Goal: Book appointment/travel/reservation

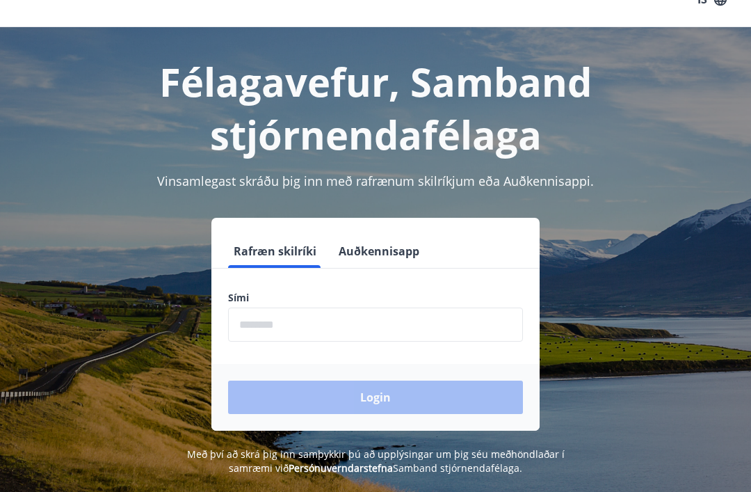
scroll to position [29, 0]
click at [440, 310] on input "phone" at bounding box center [375, 325] width 295 height 34
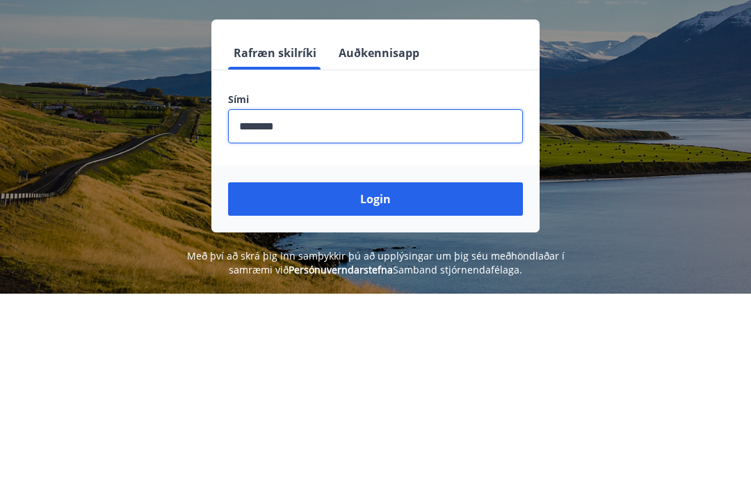
type input "********"
click at [358, 381] on button "Login" at bounding box center [375, 397] width 295 height 33
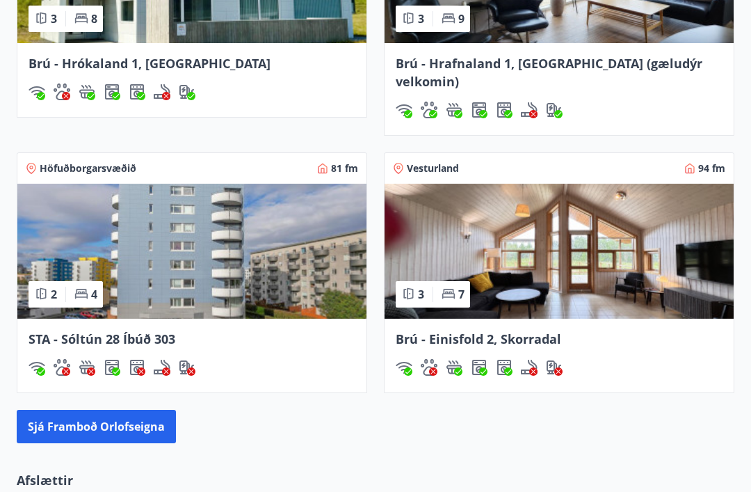
scroll to position [1232, 0]
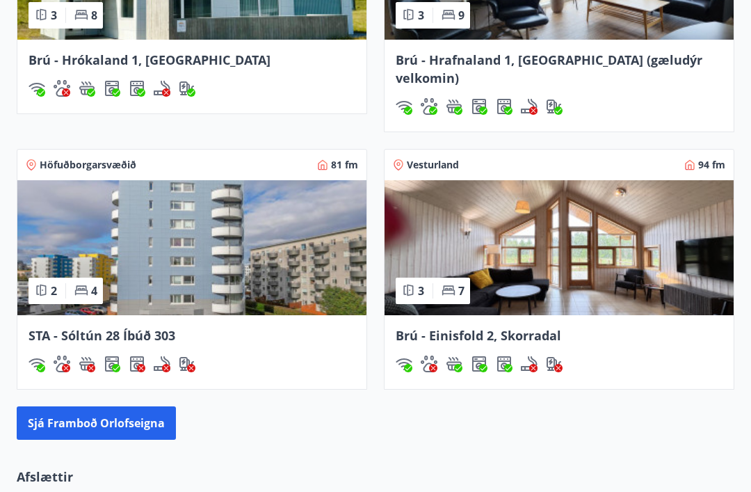
click at [60, 419] on button "Sjá framboð orlofseigna" at bounding box center [96, 422] width 159 height 33
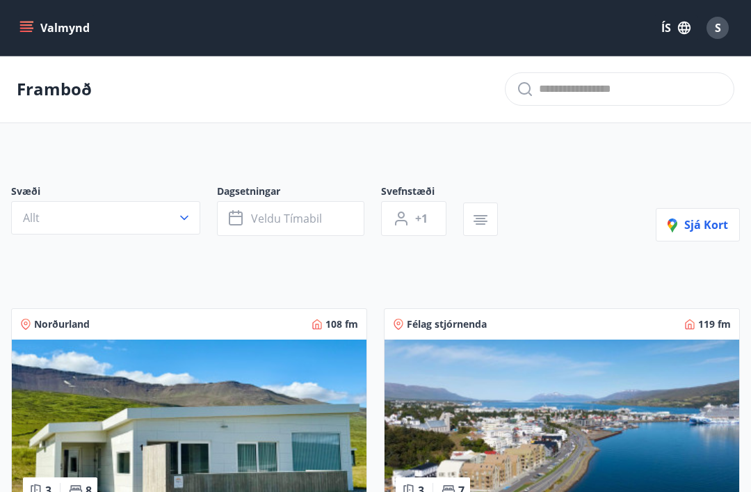
click at [92, 212] on button "Allt" at bounding box center [105, 217] width 189 height 33
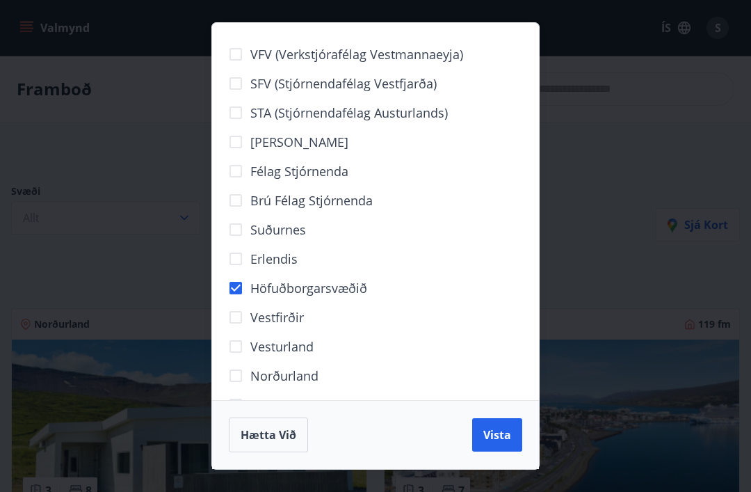
click at [496, 429] on span "Vista" at bounding box center [498, 434] width 28 height 15
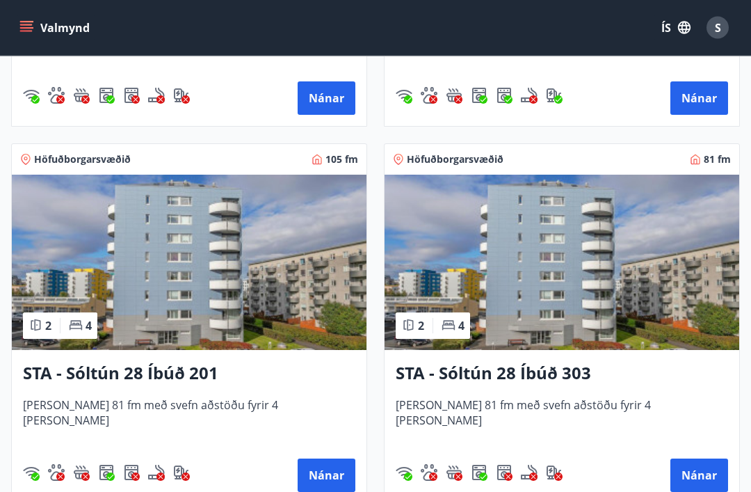
scroll to position [583, 0]
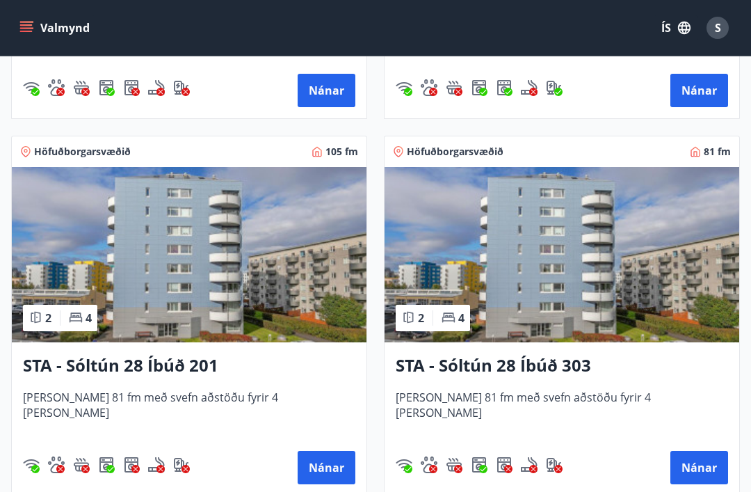
click at [326, 470] on button "Nánar" at bounding box center [327, 467] width 58 height 33
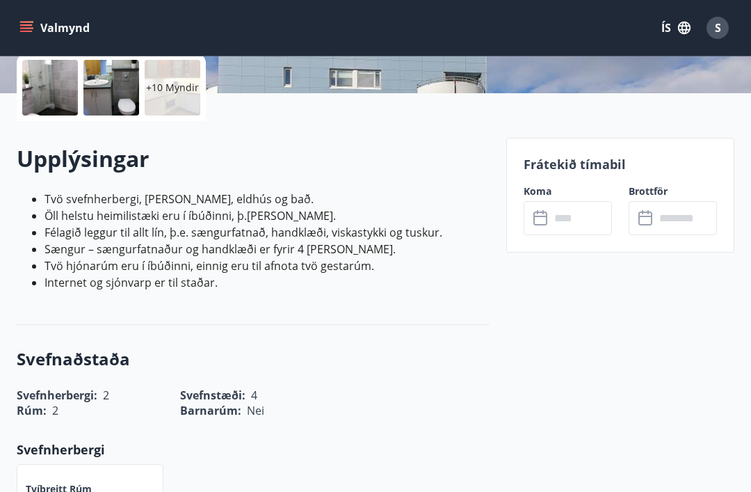
scroll to position [324, 0]
click at [545, 217] on icon at bounding box center [541, 216] width 14 height 1
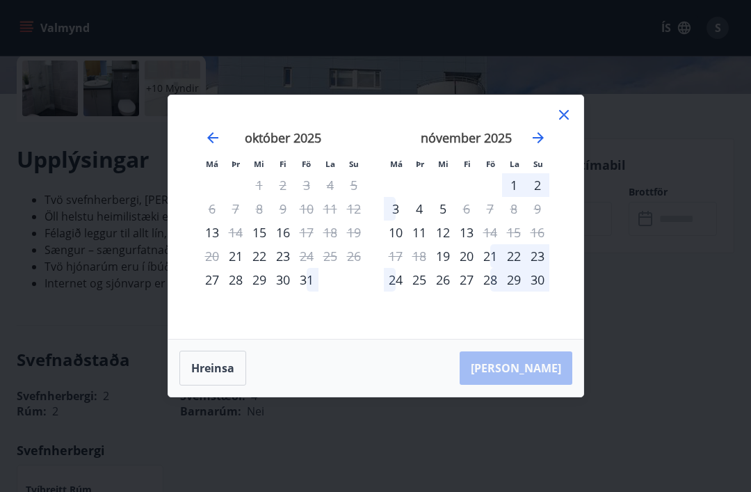
click at [566, 108] on icon at bounding box center [564, 114] width 17 height 17
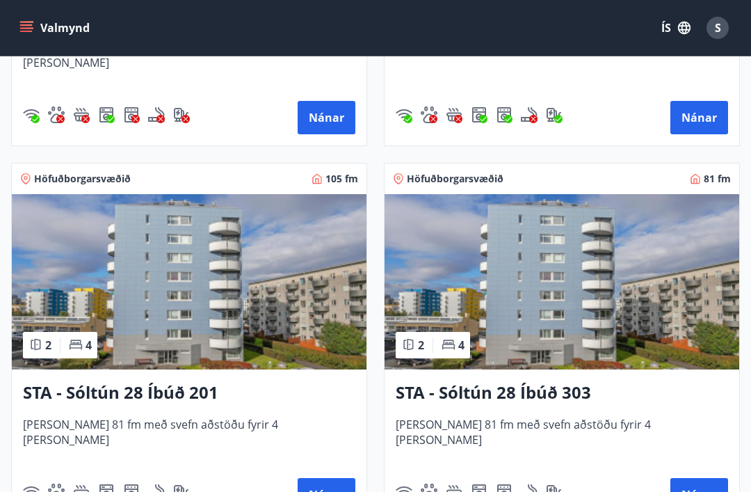
scroll to position [580, 0]
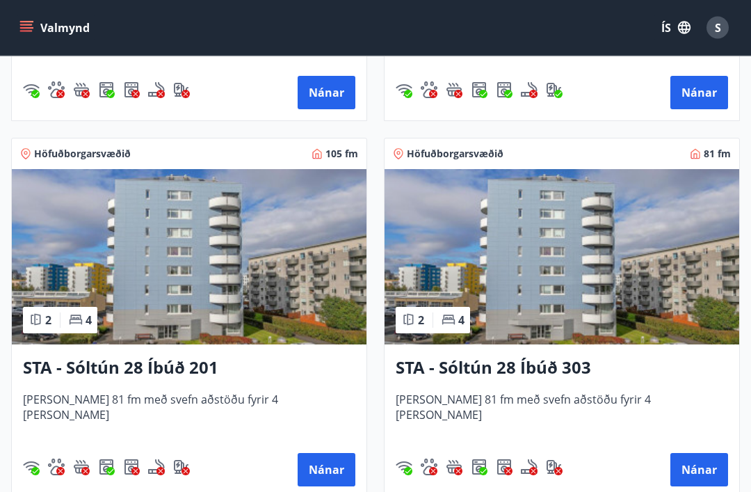
click at [703, 464] on button "Nánar" at bounding box center [700, 470] width 58 height 33
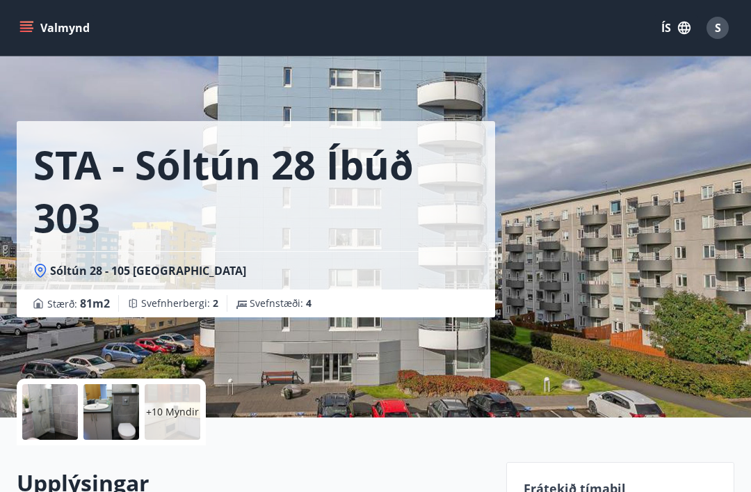
scroll to position [127, 0]
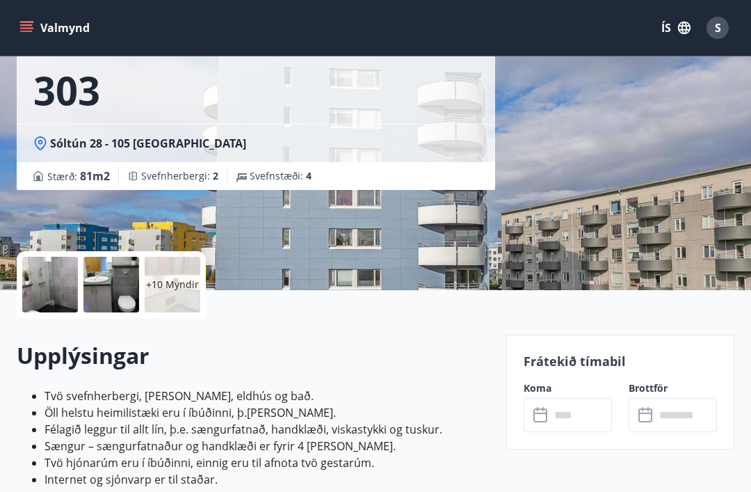
click at [569, 413] on input "text" at bounding box center [581, 415] width 62 height 34
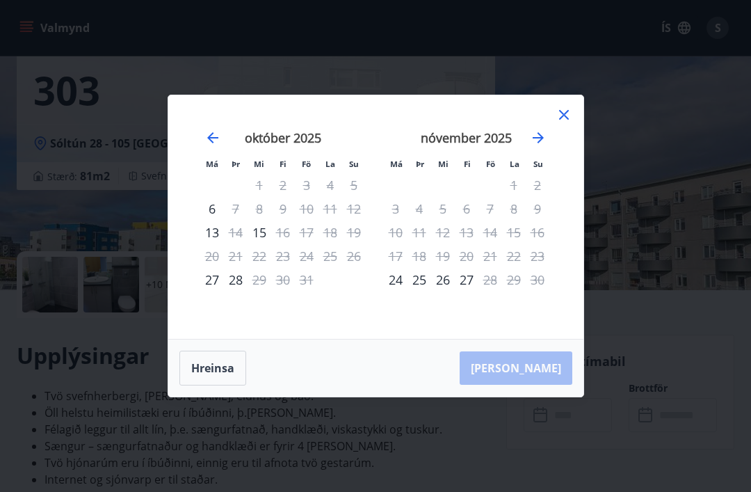
click at [568, 123] on icon at bounding box center [564, 114] width 17 height 17
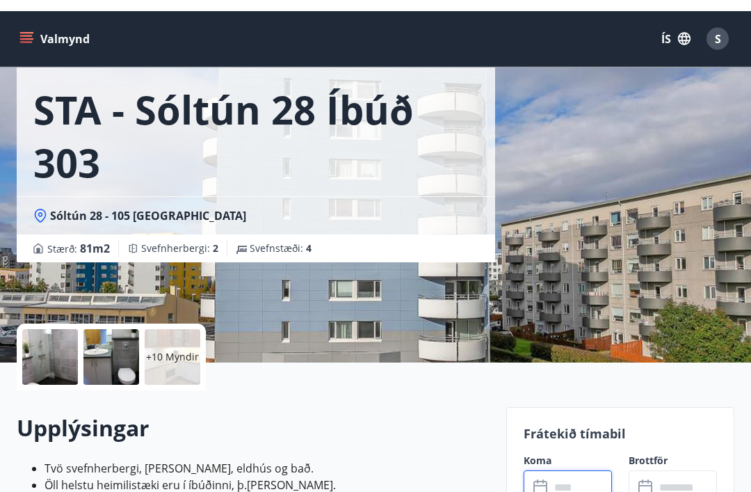
scroll to position [0, 0]
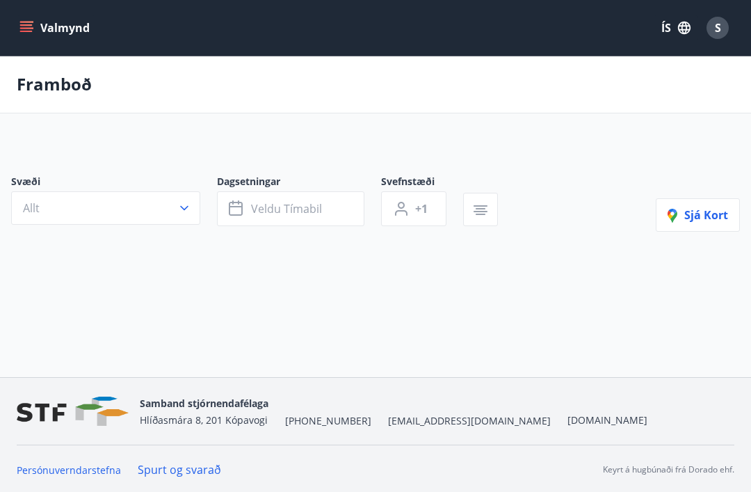
scroll to position [45, 0]
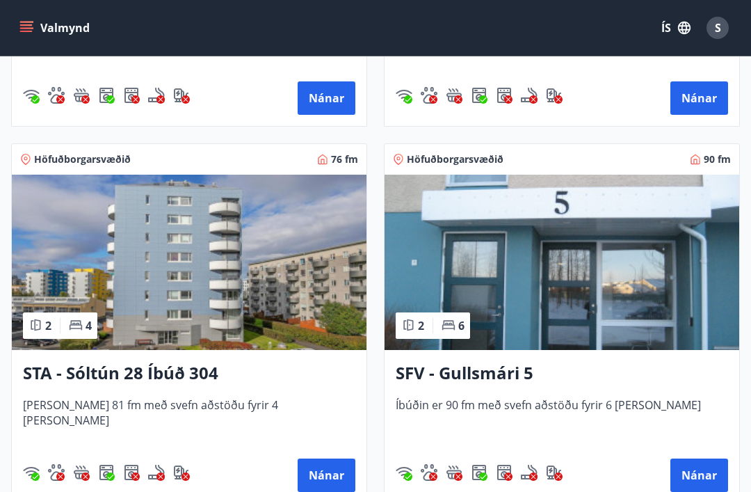
click at [334, 474] on button "Nánar" at bounding box center [327, 474] width 58 height 33
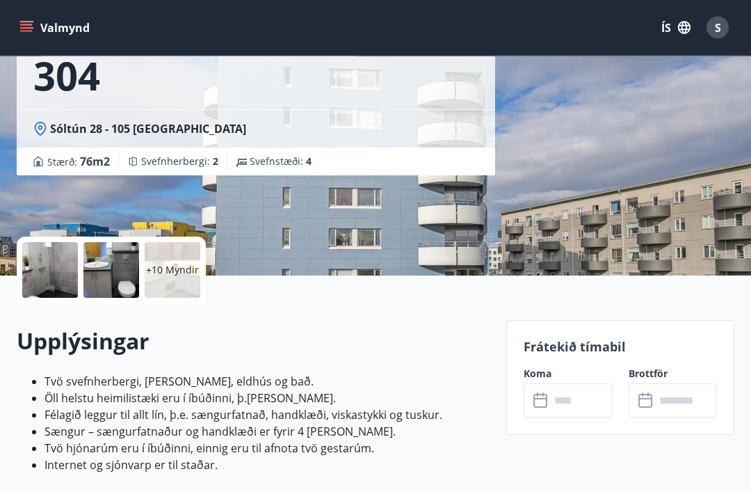
scroll to position [152, 0]
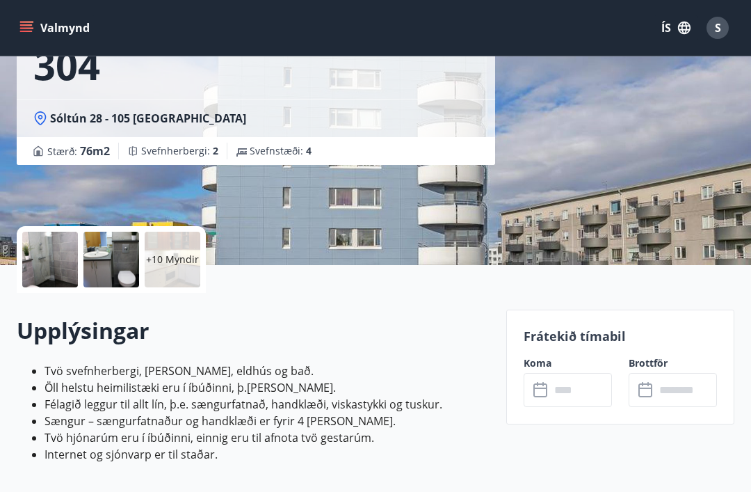
click at [575, 391] on input "text" at bounding box center [581, 390] width 62 height 34
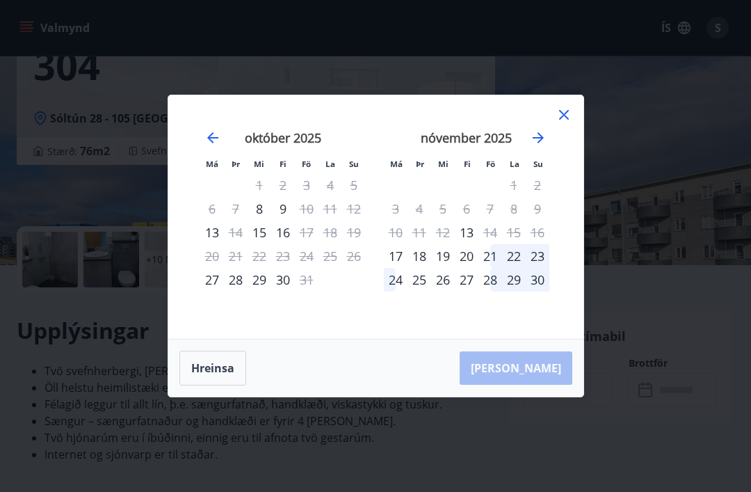
click at [571, 123] on icon at bounding box center [564, 114] width 17 height 17
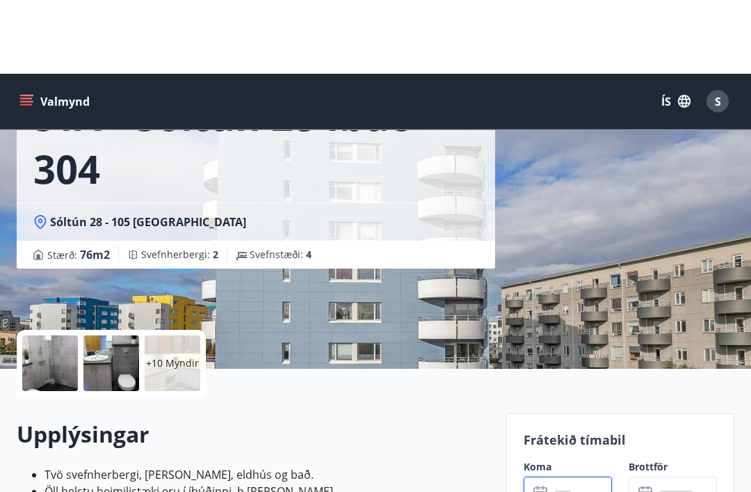
scroll to position [0, 0]
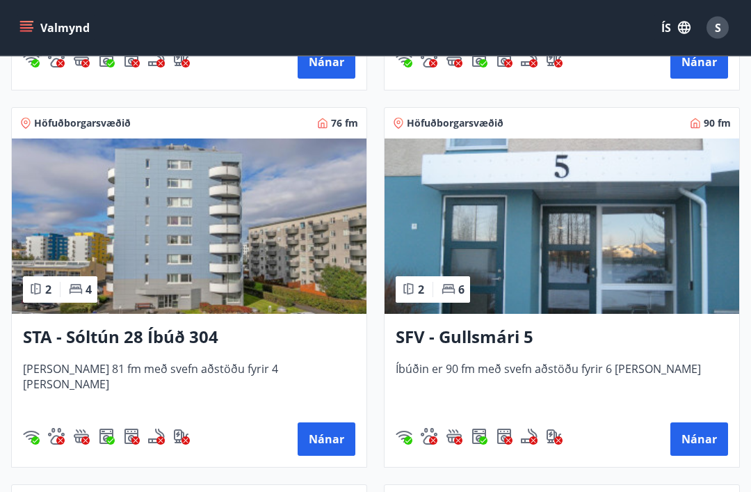
scroll to position [990, 0]
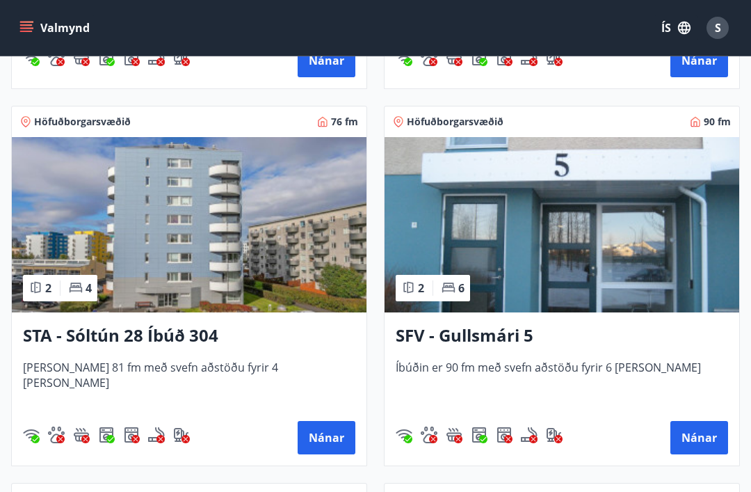
click at [699, 431] on button "Nánar" at bounding box center [700, 437] width 58 height 33
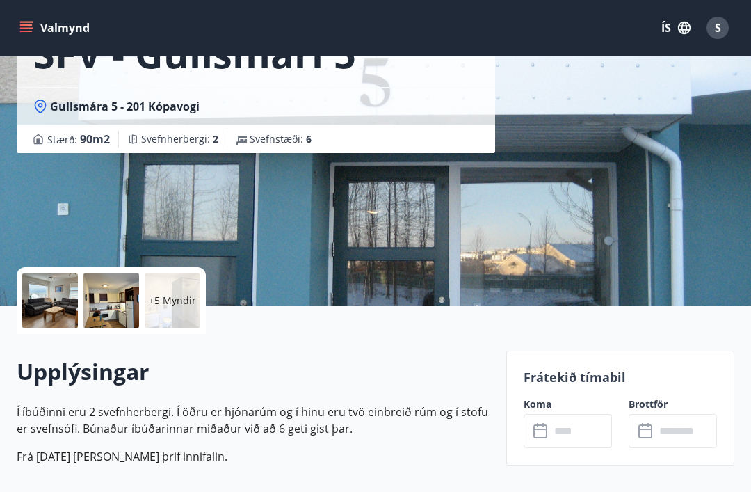
scroll to position [144, 0]
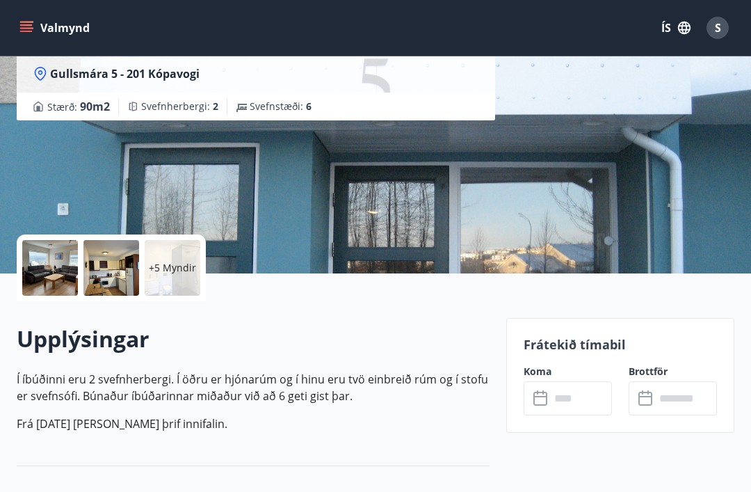
click at [573, 397] on input "text" at bounding box center [581, 398] width 62 height 34
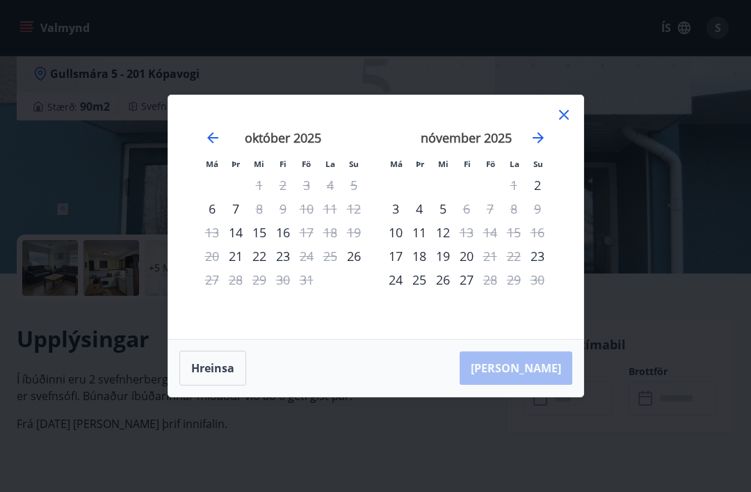
click at [572, 123] on icon at bounding box center [564, 114] width 17 height 17
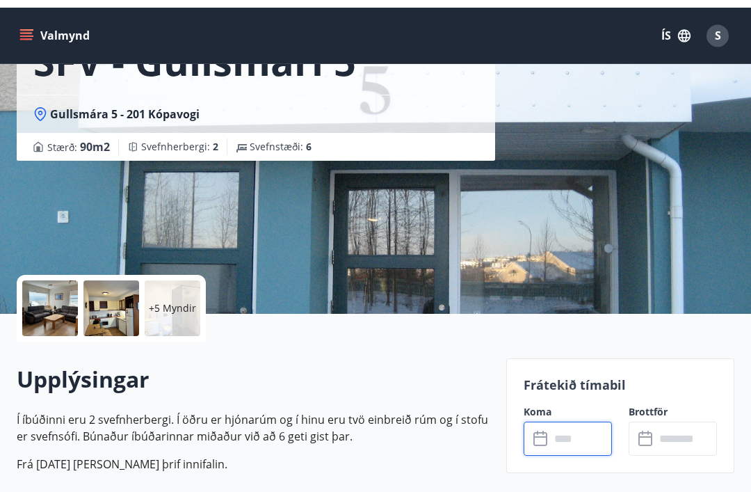
scroll to position [0, 0]
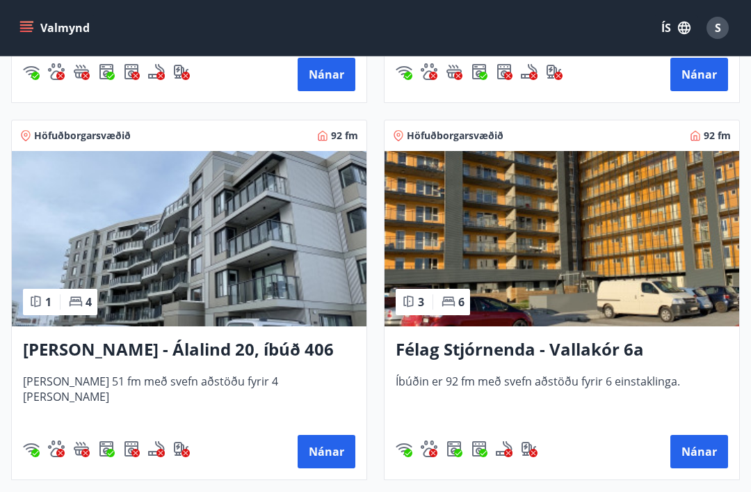
click at [337, 449] on button "Nánar" at bounding box center [327, 451] width 58 height 33
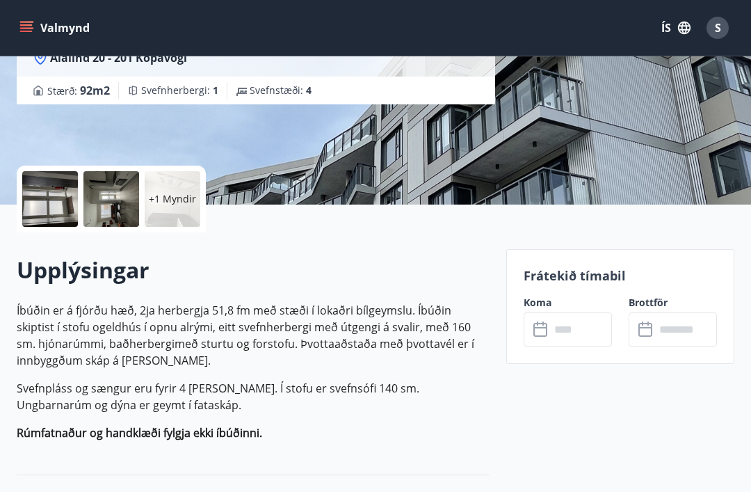
scroll to position [219, 0]
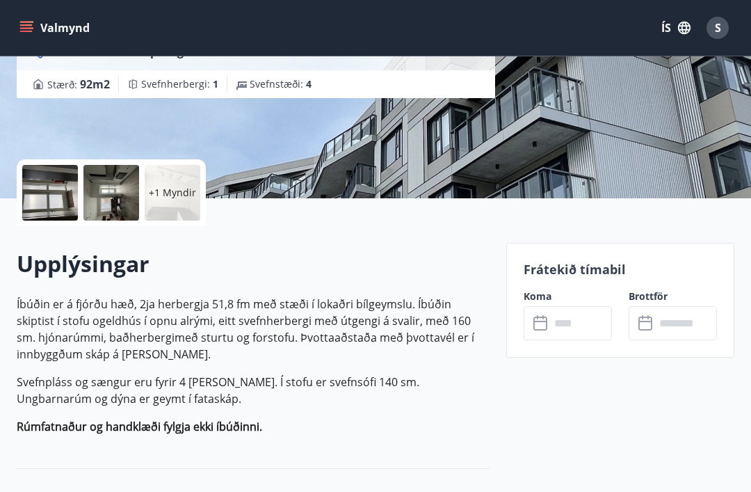
click at [580, 322] on input "text" at bounding box center [581, 323] width 62 height 34
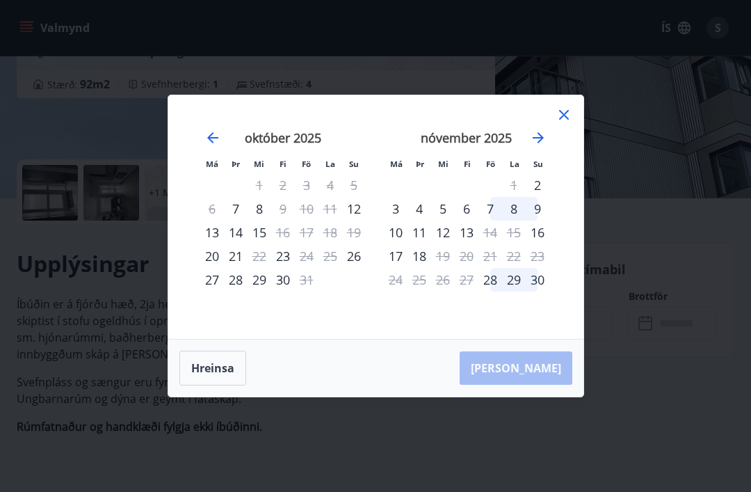
click at [572, 123] on icon at bounding box center [564, 114] width 17 height 17
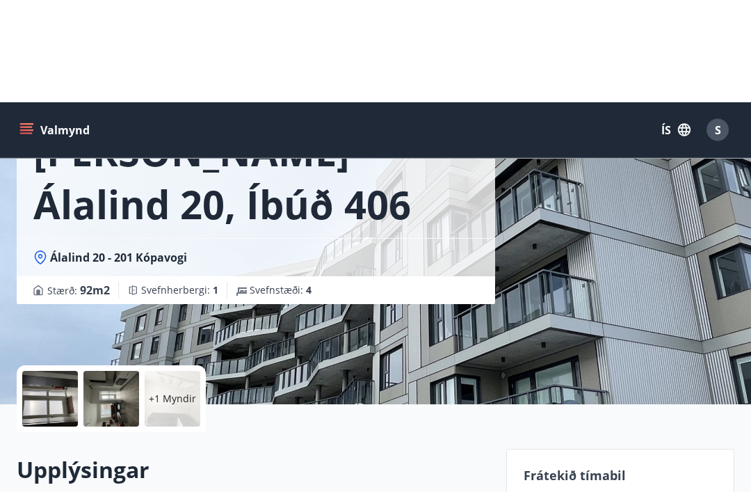
scroll to position [0, 0]
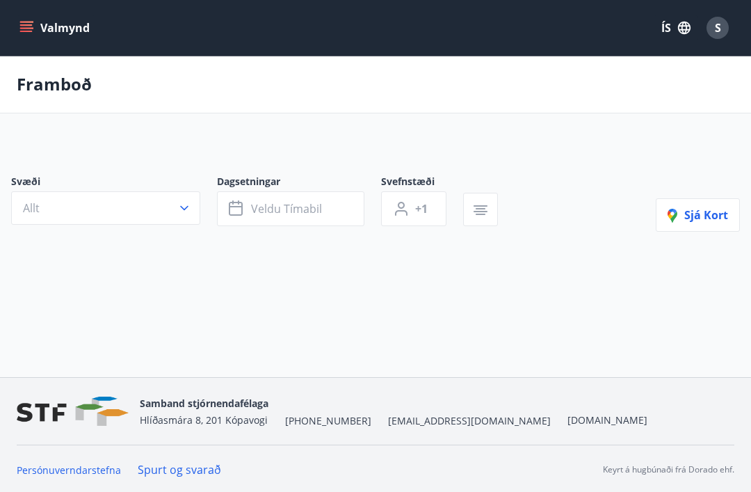
scroll to position [45, 0]
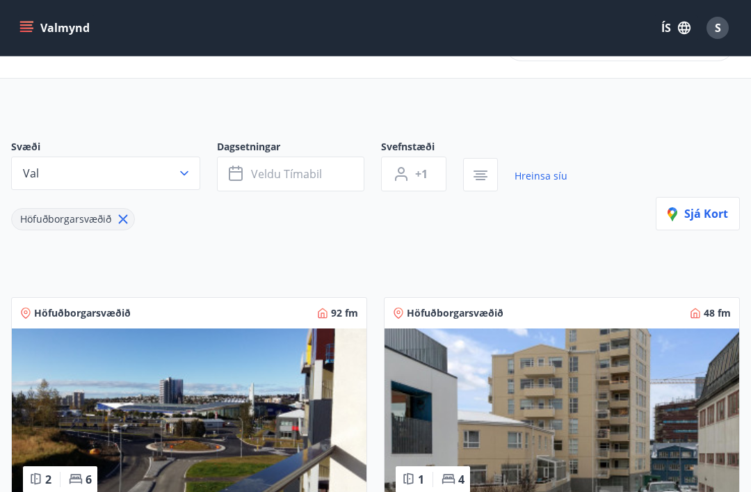
click at [245, 179] on icon "button" at bounding box center [237, 174] width 17 height 17
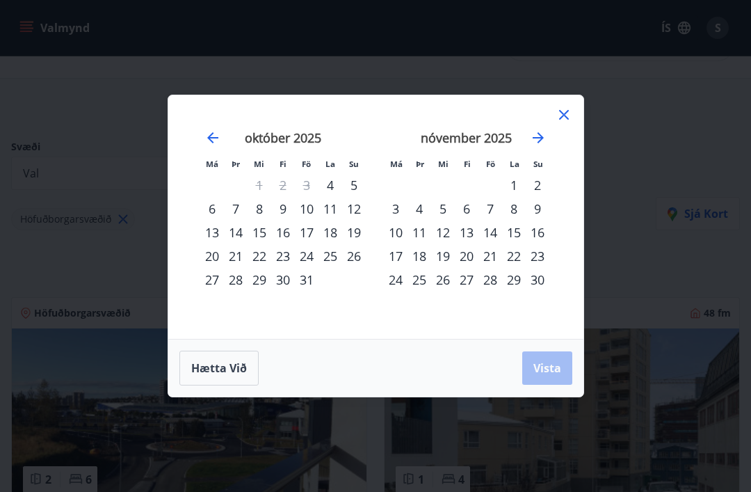
click at [288, 232] on div "16" at bounding box center [283, 233] width 24 height 24
click at [356, 228] on div "19" at bounding box center [354, 233] width 24 height 24
click at [545, 362] on span "Vista" at bounding box center [548, 367] width 28 height 15
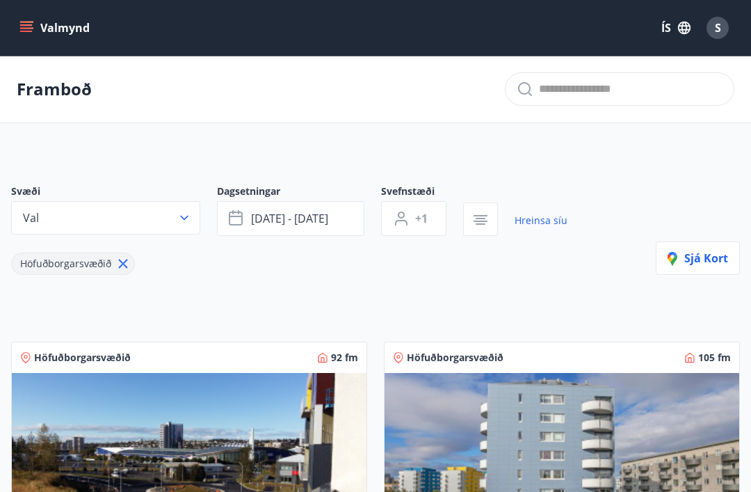
click at [420, 216] on span "+1" at bounding box center [421, 218] width 13 height 15
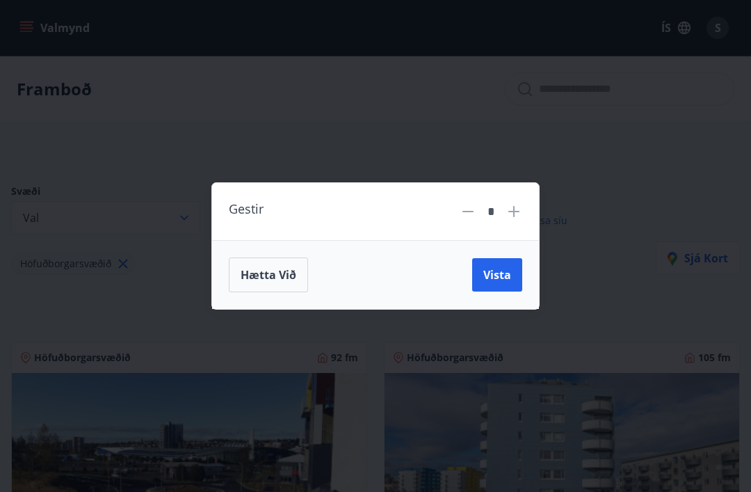
click at [517, 210] on icon at bounding box center [514, 211] width 17 height 17
type input "*"
click at [500, 276] on span "Vista" at bounding box center [498, 274] width 28 height 15
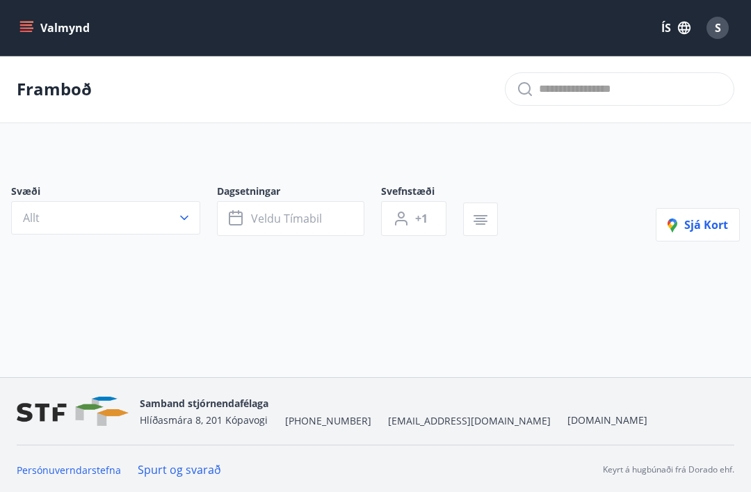
type input "*"
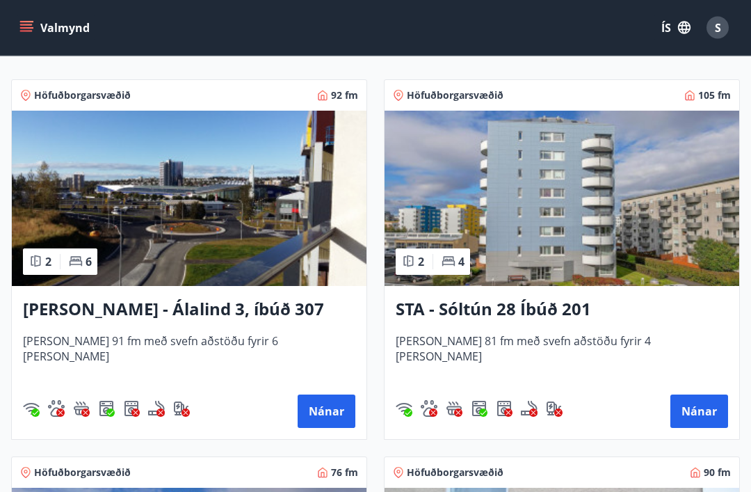
scroll to position [262, 0]
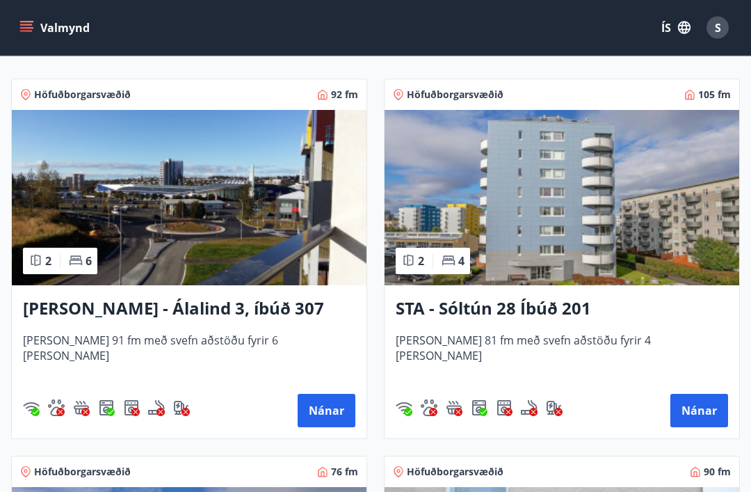
click at [705, 403] on button "Nánar" at bounding box center [700, 410] width 58 height 33
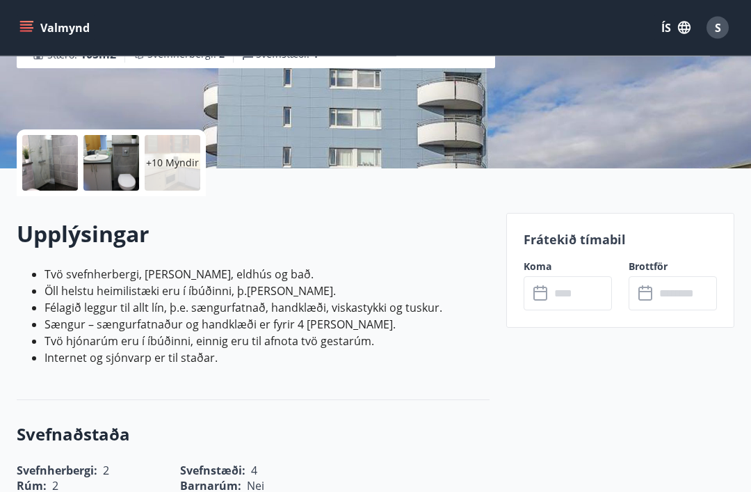
scroll to position [249, 0]
click at [582, 295] on input "text" at bounding box center [581, 293] width 62 height 34
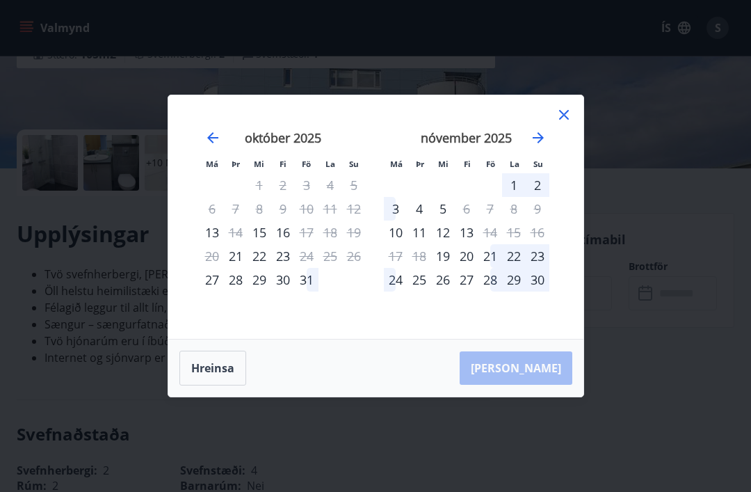
click at [286, 244] on div "16" at bounding box center [283, 233] width 24 height 24
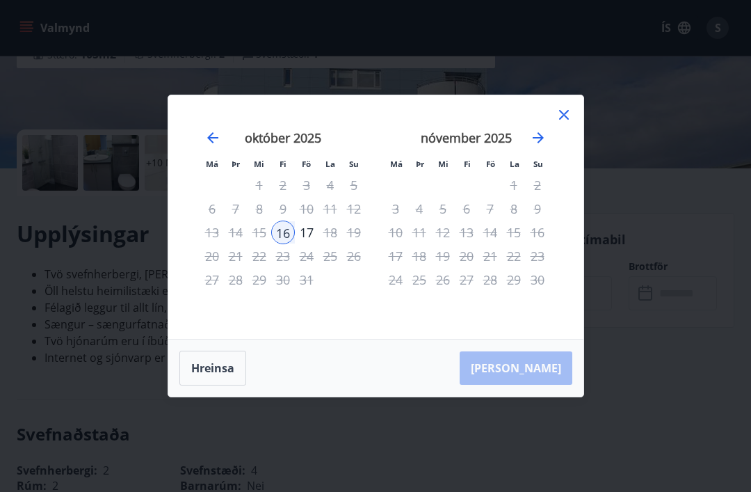
click at [353, 244] on div "19" at bounding box center [354, 233] width 24 height 24
click at [587, 145] on div "Má Þr Mi Fi Fö La Su Má Þr Mi Fi Fö La Su [DATE] 1 2 3 4 5 6 7 8 9 10 11 12 13 …" at bounding box center [375, 246] width 751 height 492
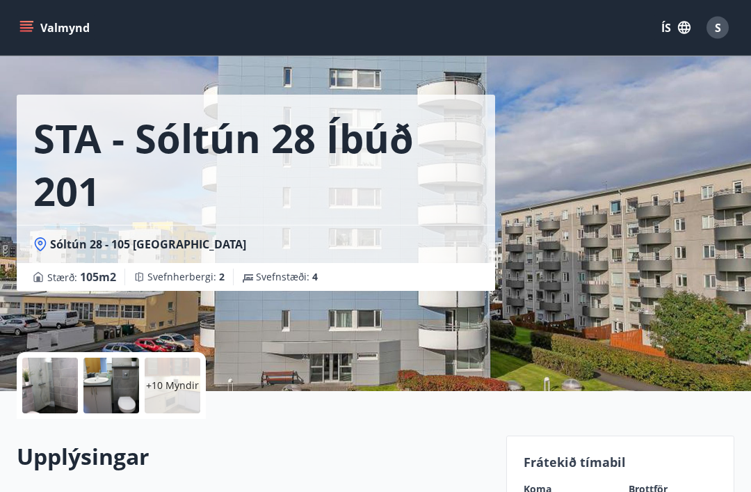
scroll to position [0, 0]
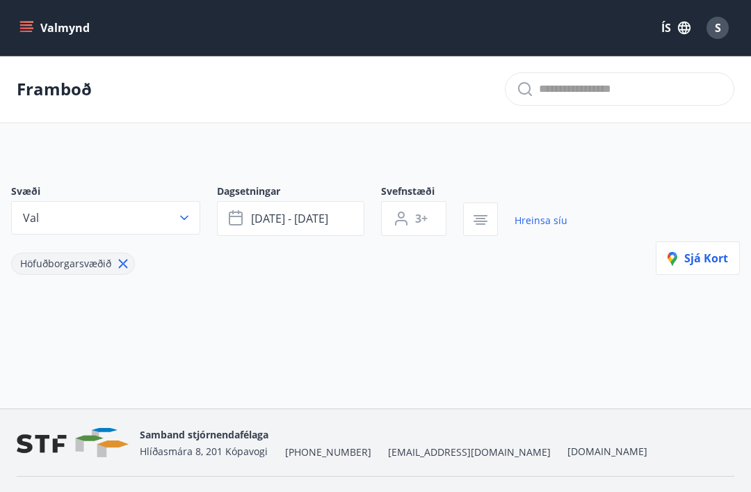
type input "*"
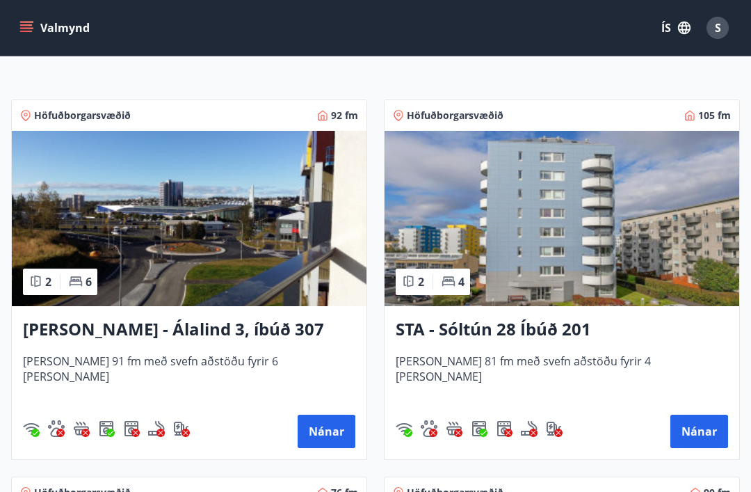
scroll to position [288, 0]
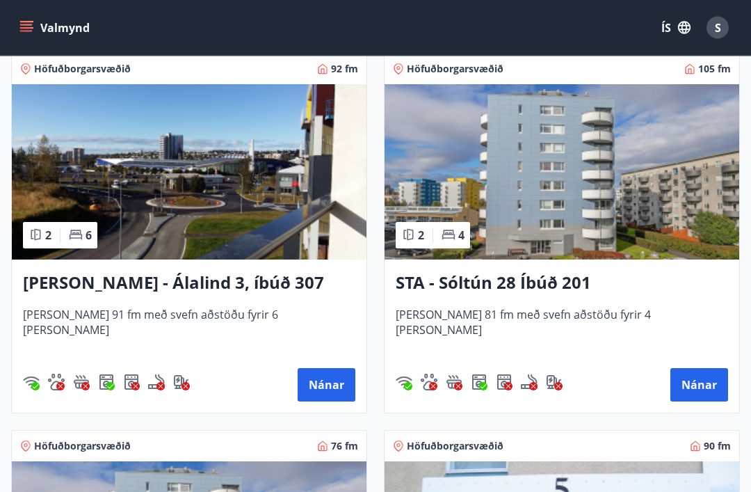
click at [331, 390] on button "Nánar" at bounding box center [327, 385] width 58 height 33
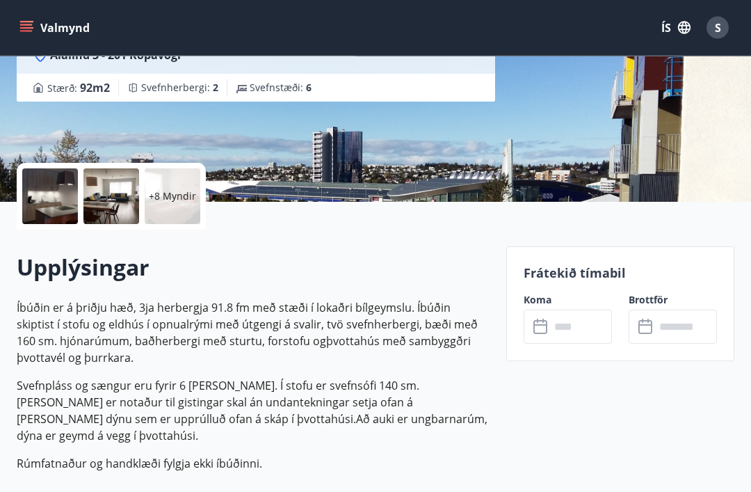
scroll to position [232, 0]
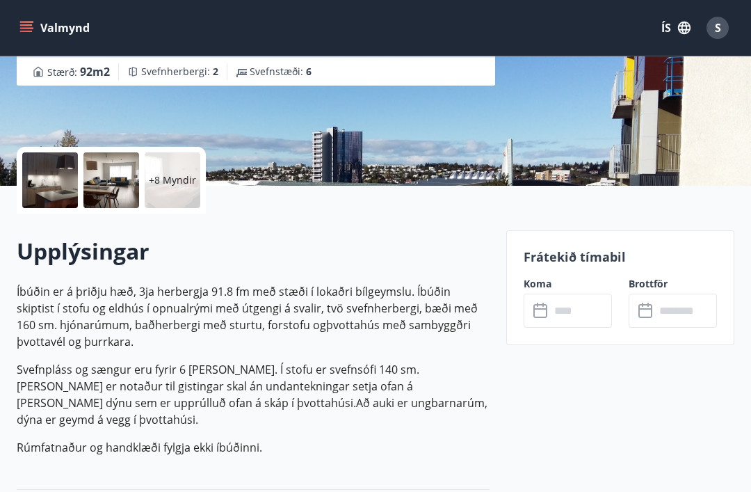
click at [573, 314] on input "text" at bounding box center [581, 311] width 62 height 34
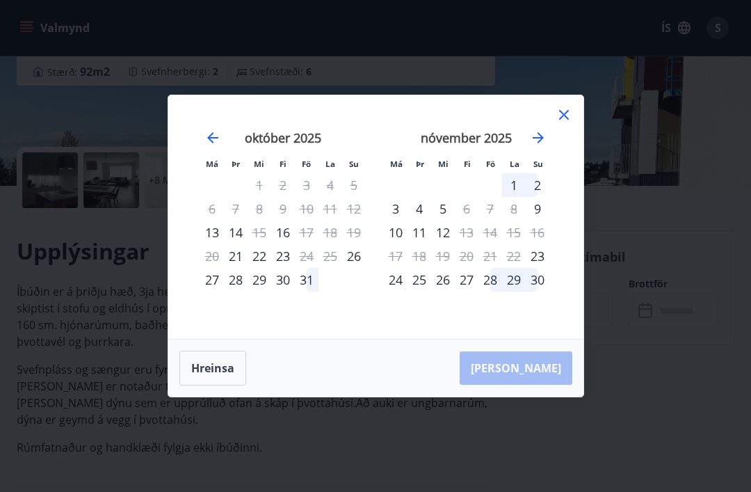
click at [570, 123] on icon at bounding box center [564, 114] width 17 height 17
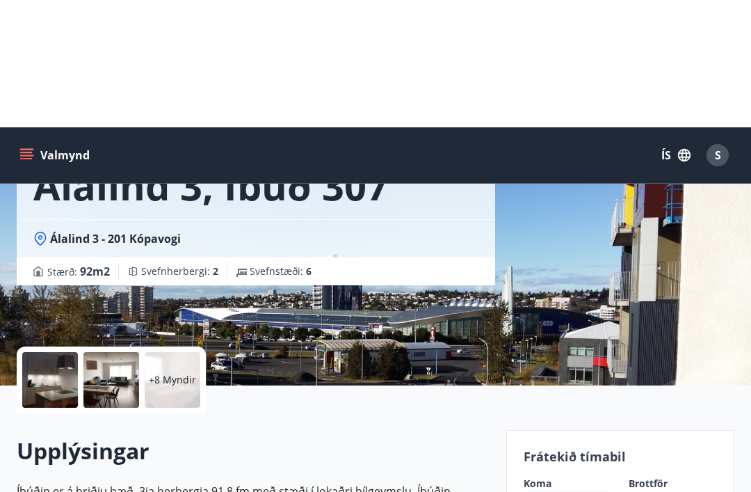
scroll to position [0, 0]
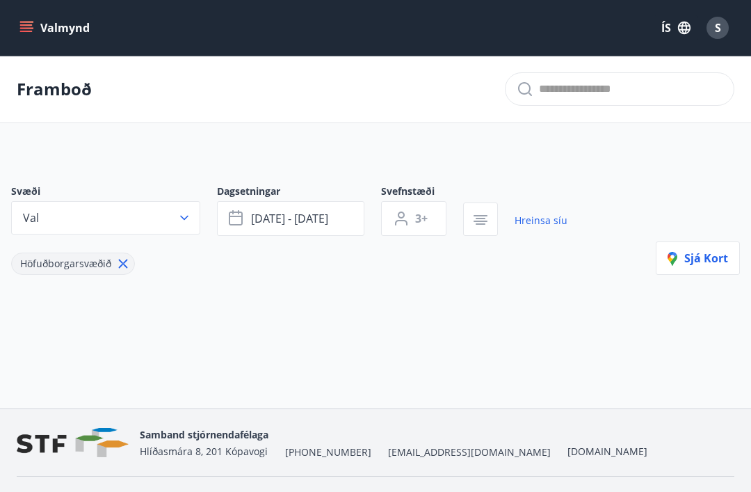
type input "*"
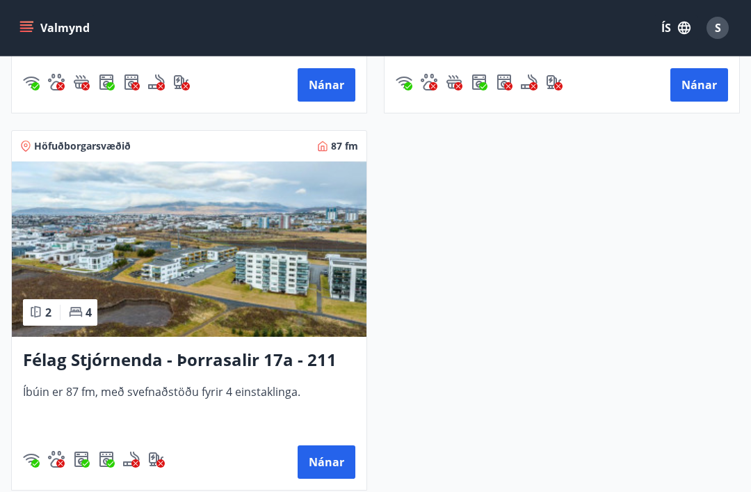
click at [325, 465] on button "Nánar" at bounding box center [327, 461] width 58 height 33
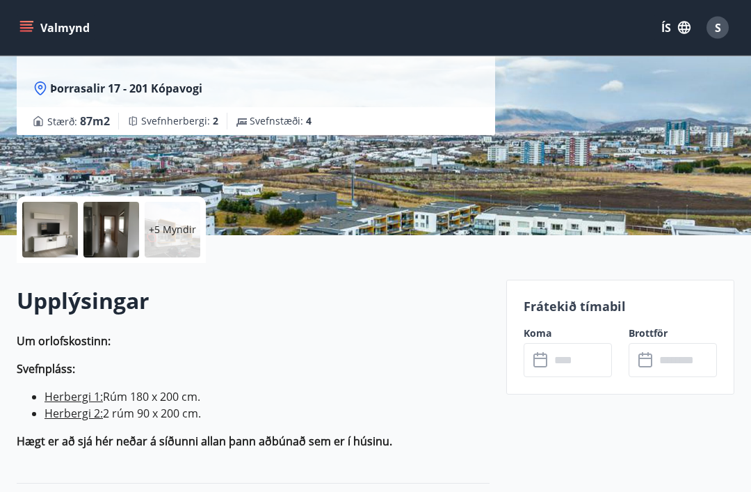
scroll to position [182, 0]
click at [553, 358] on input "text" at bounding box center [581, 360] width 62 height 34
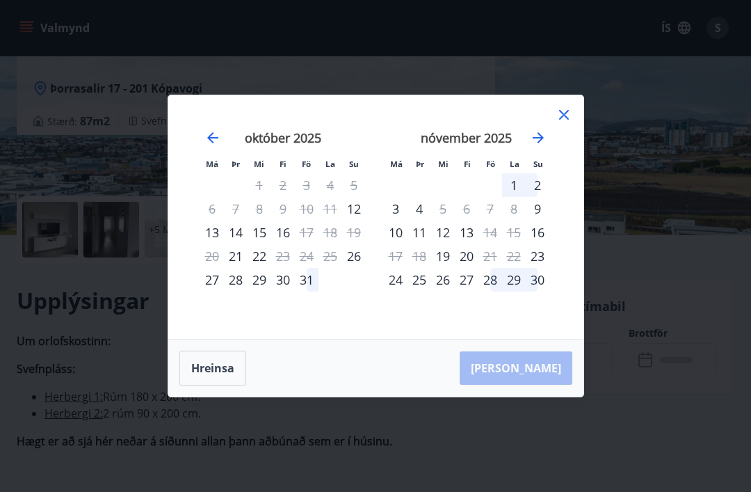
click at [567, 120] on icon at bounding box center [564, 115] width 10 height 10
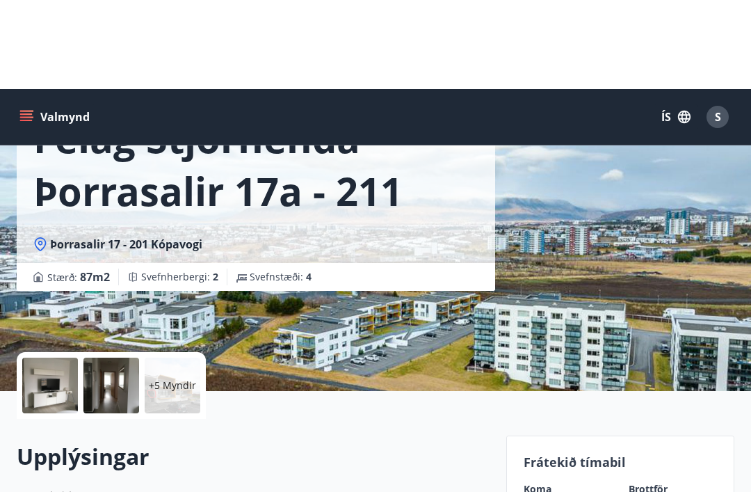
scroll to position [0, 0]
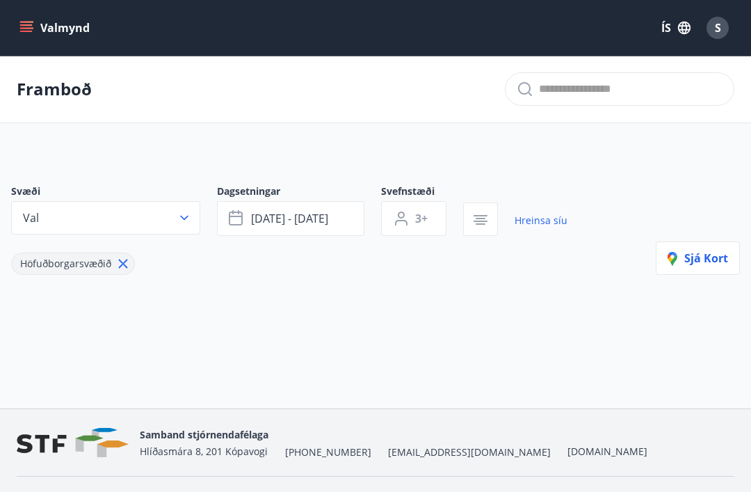
click at [342, 221] on button "[DATE] - [DATE]" at bounding box center [290, 218] width 147 height 35
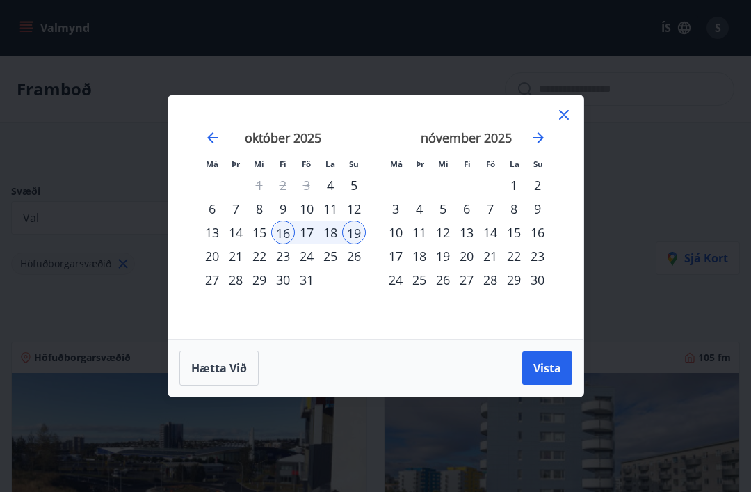
click at [238, 372] on span "Hætta við" at bounding box center [219, 367] width 56 height 15
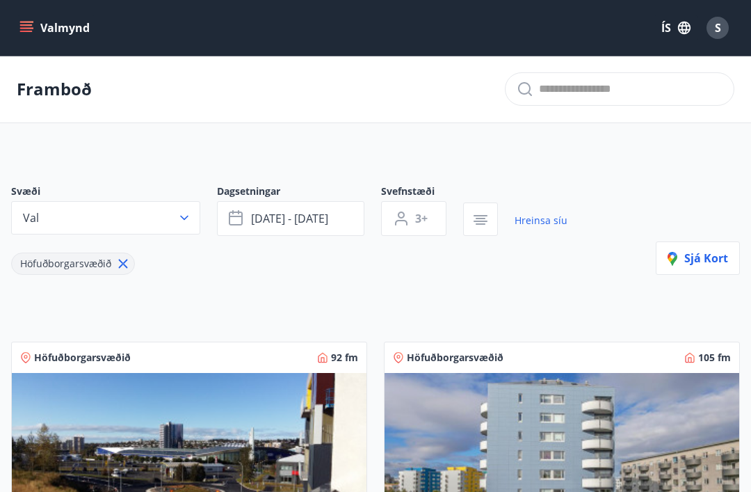
click at [328, 225] on span "[DATE] - [DATE]" at bounding box center [289, 218] width 77 height 15
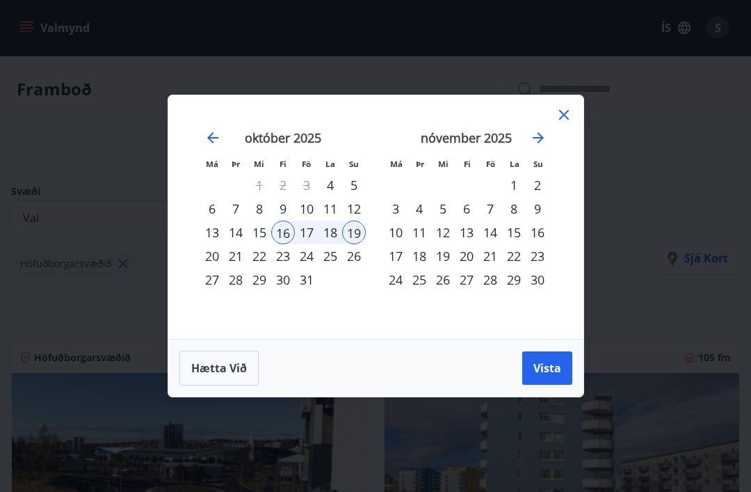
click at [559, 111] on icon at bounding box center [564, 114] width 17 height 17
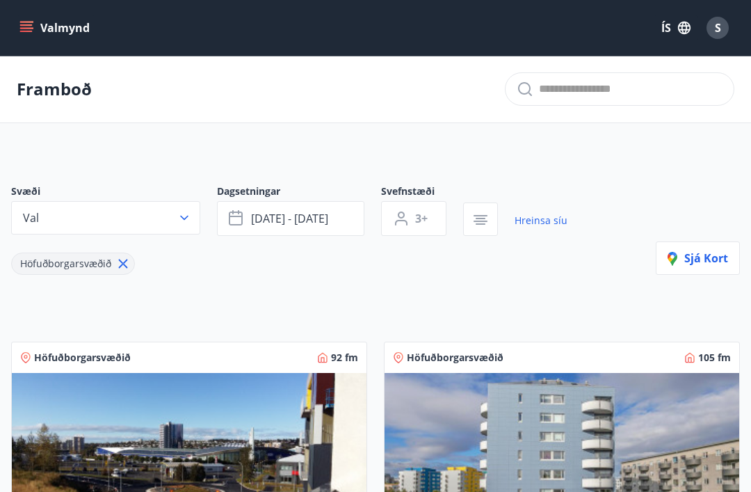
click at [329, 230] on button "[DATE] - [DATE]" at bounding box center [290, 218] width 147 height 35
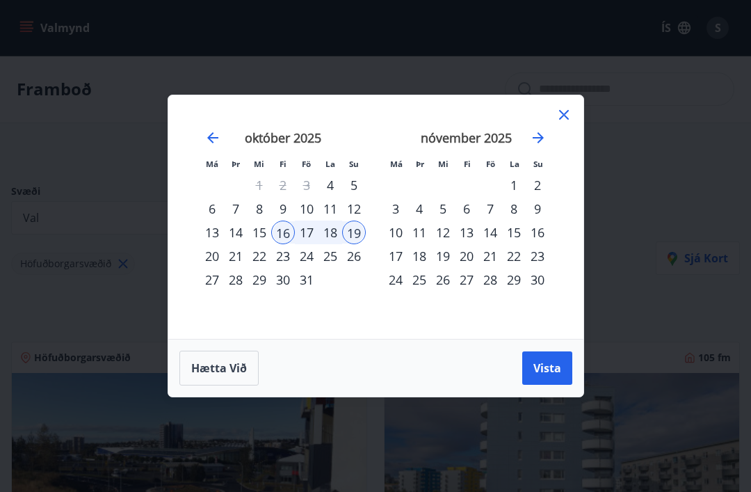
click at [364, 232] on div "19" at bounding box center [354, 233] width 24 height 24
click at [312, 236] on div "17" at bounding box center [307, 233] width 24 height 24
click at [317, 238] on div "17" at bounding box center [307, 233] width 24 height 24
click at [566, 111] on icon at bounding box center [564, 114] width 17 height 17
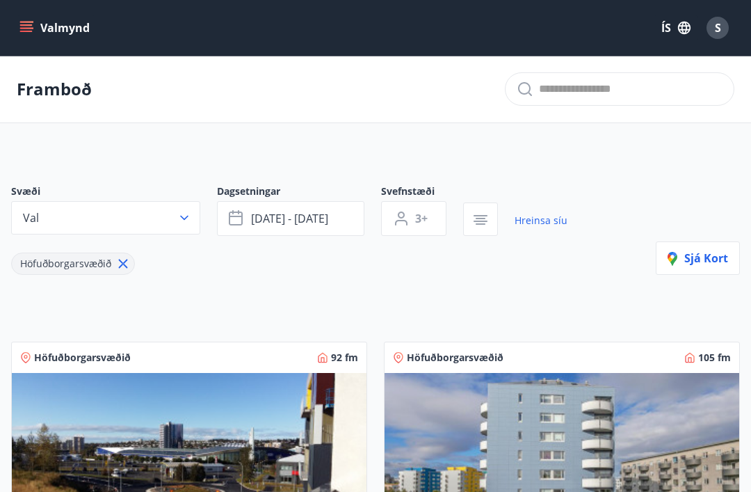
click at [557, 222] on link "Hreinsa síu" at bounding box center [541, 220] width 53 height 31
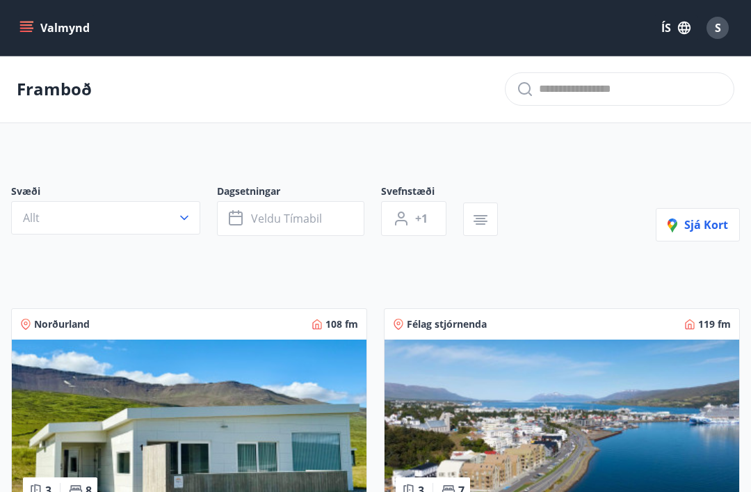
type input "*"
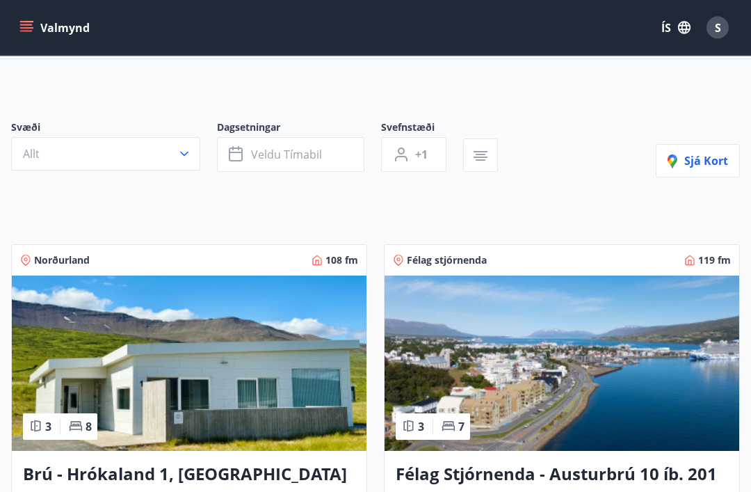
scroll to position [35, 0]
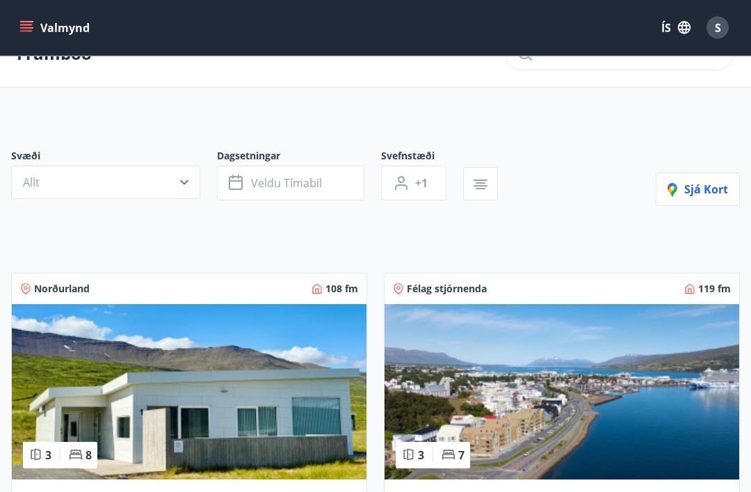
click at [72, 182] on button "Allt" at bounding box center [105, 182] width 189 height 33
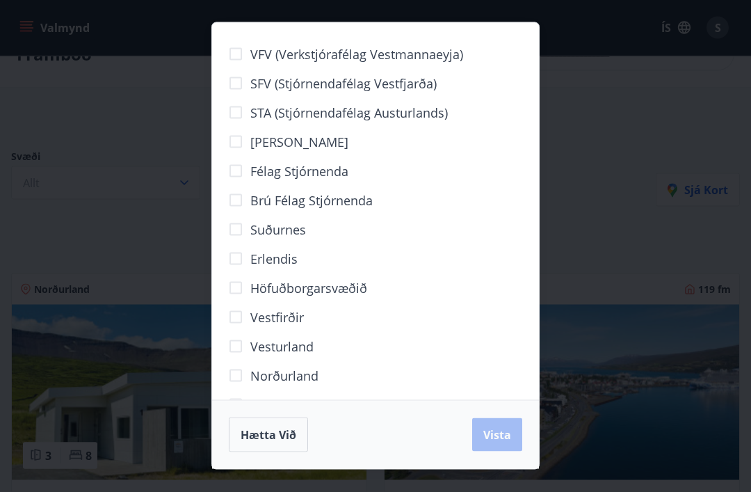
scroll to position [35, 0]
click at [502, 439] on span "Vista" at bounding box center [498, 434] width 28 height 15
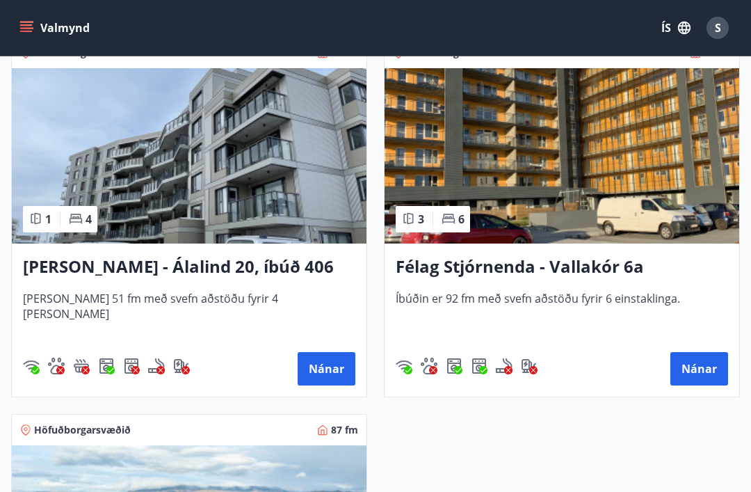
click at [336, 369] on button "Nánar" at bounding box center [327, 368] width 58 height 33
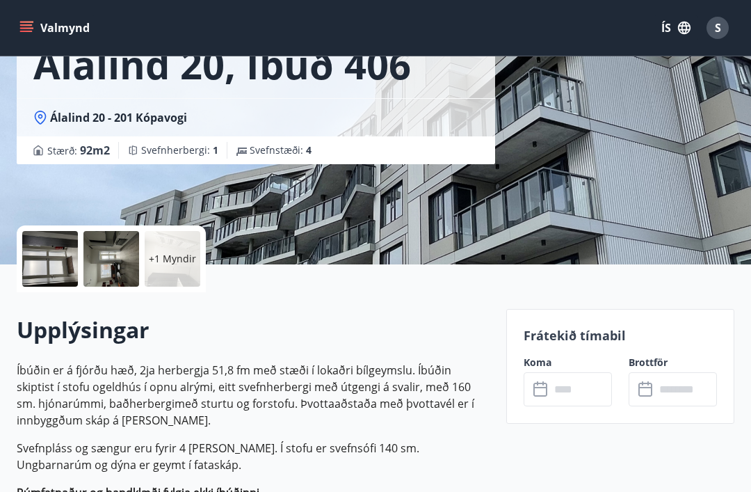
scroll to position [161, 0]
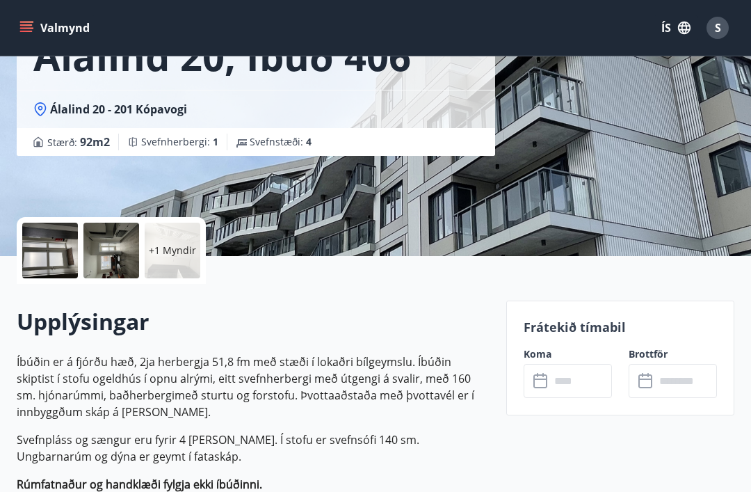
click at [570, 383] on input "text" at bounding box center [581, 381] width 62 height 34
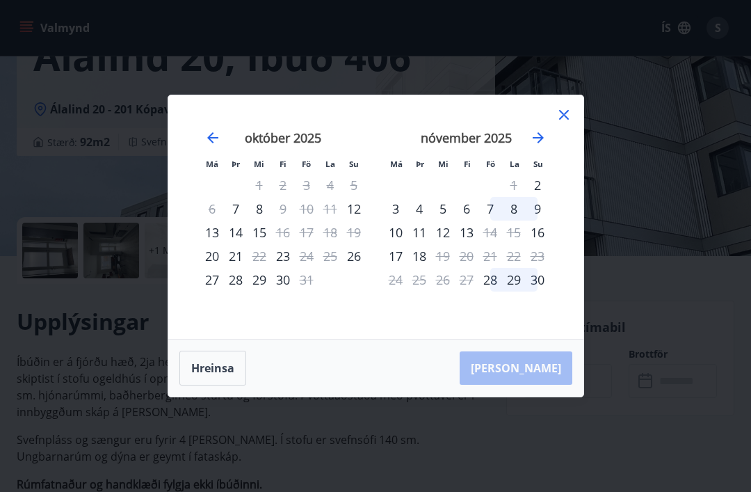
click at [570, 123] on icon at bounding box center [564, 114] width 17 height 17
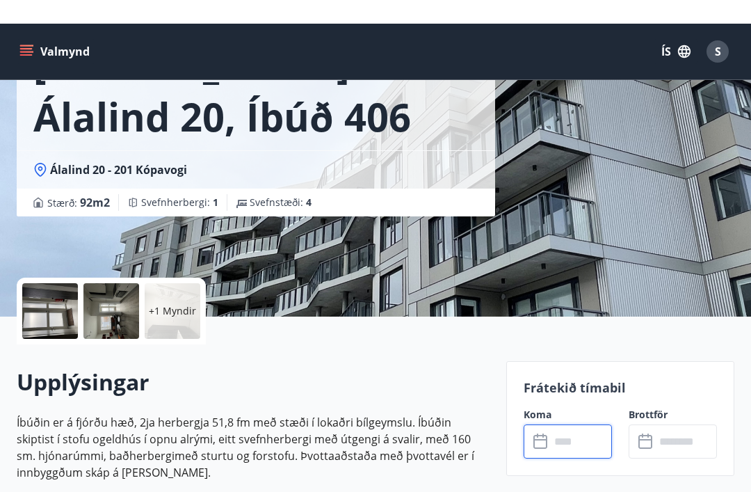
scroll to position [0, 0]
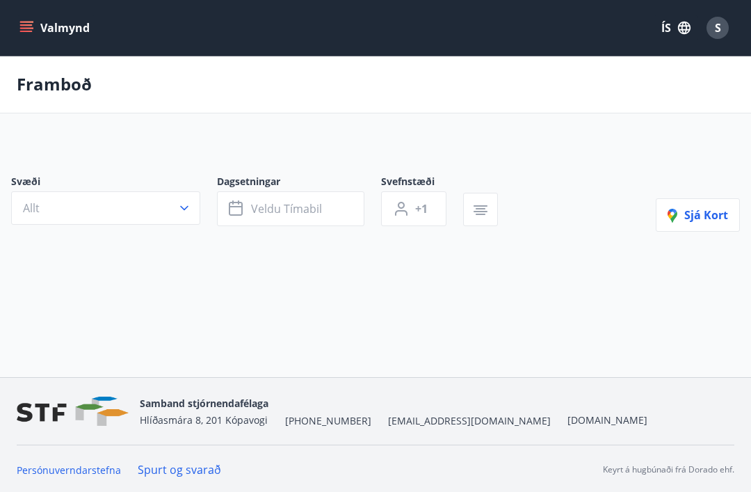
click at [612, 445] on div "Samband stjórnendafélaga [STREET_ADDRESS] [PHONE_NUMBER] [EMAIL_ADDRESS][DOMAIN…" at bounding box center [376, 411] width 718 height 67
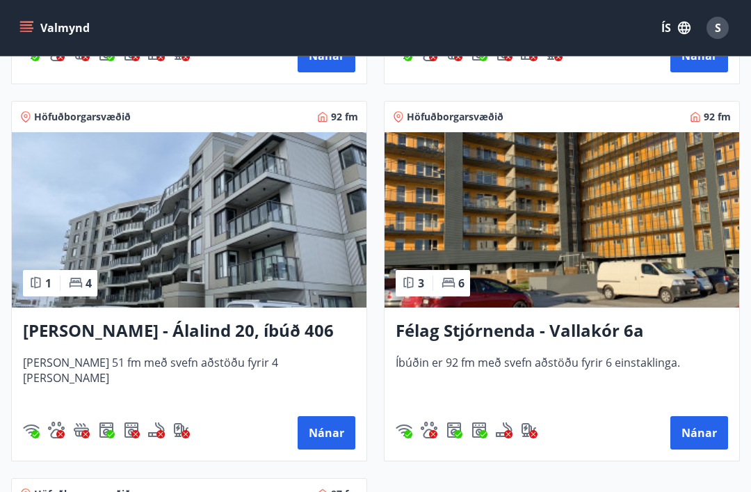
scroll to position [1376, 0]
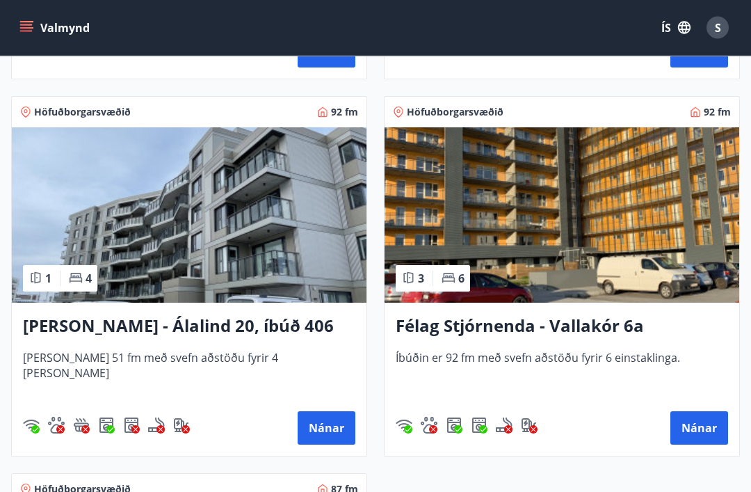
click at [696, 426] on button "Nánar" at bounding box center [700, 428] width 58 height 33
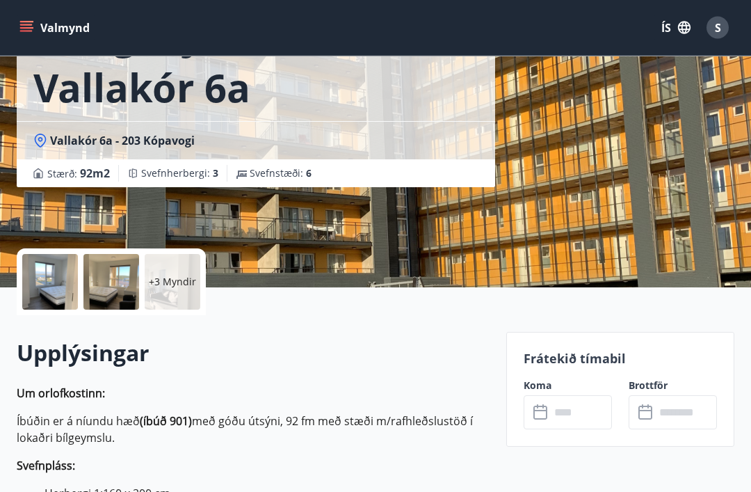
click at [587, 415] on input "text" at bounding box center [581, 413] width 62 height 34
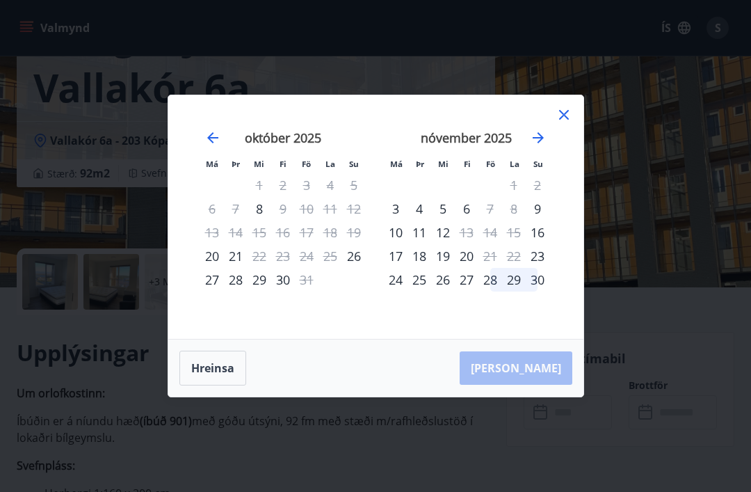
click at [567, 123] on icon at bounding box center [564, 114] width 17 height 17
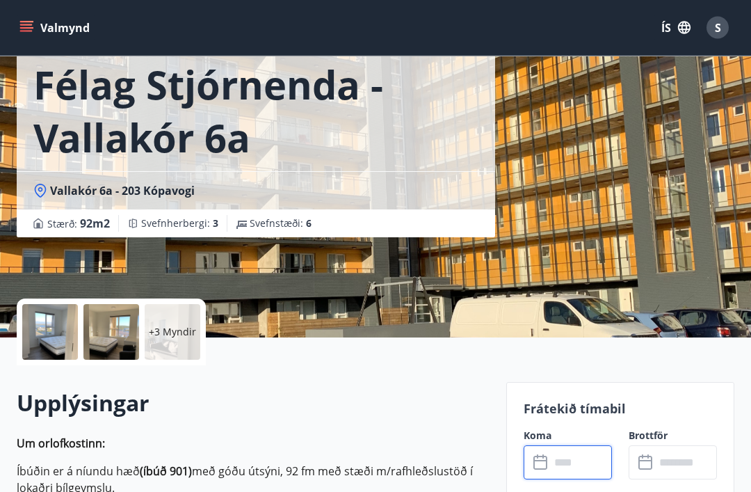
scroll to position [0, 0]
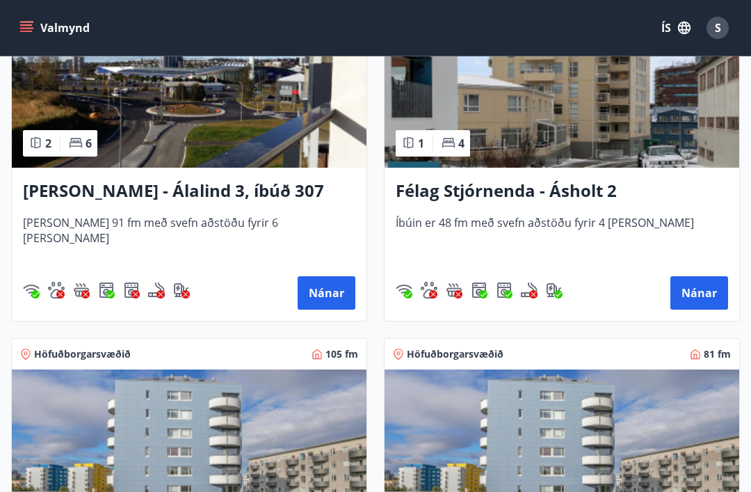
scroll to position [379, 0]
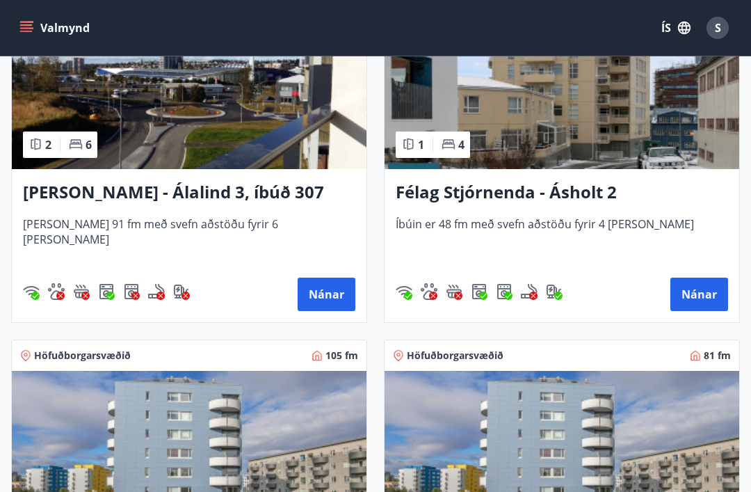
click at [702, 290] on button "Nánar" at bounding box center [700, 294] width 58 height 33
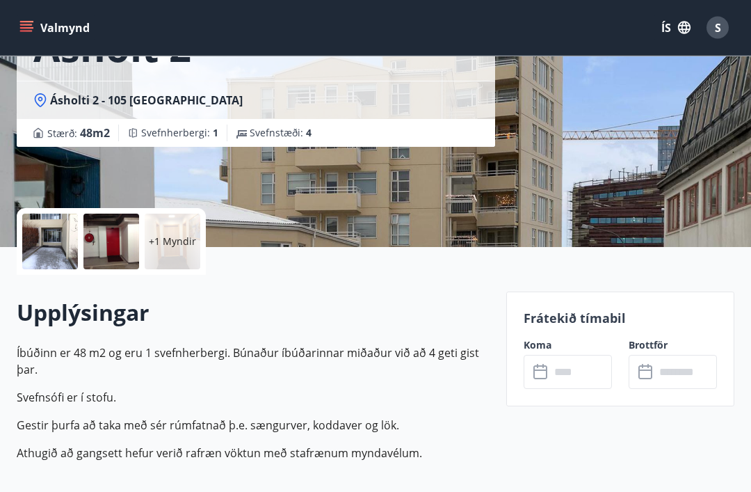
scroll to position [170, 0]
click at [573, 369] on input "text" at bounding box center [581, 372] width 62 height 34
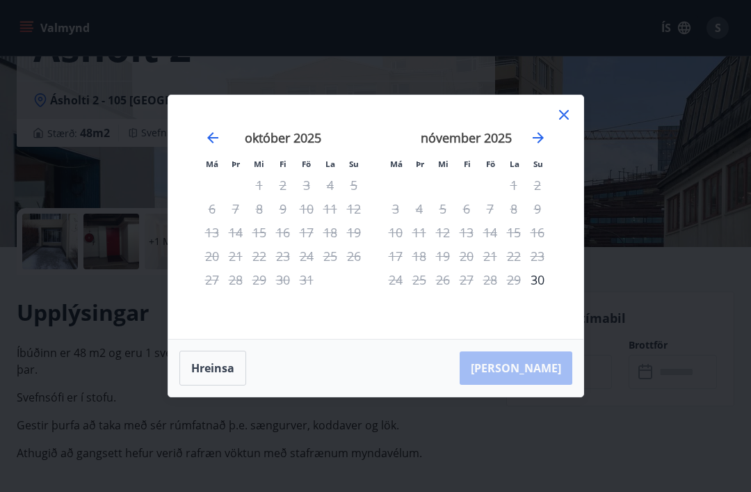
click at [571, 123] on icon at bounding box center [564, 114] width 17 height 17
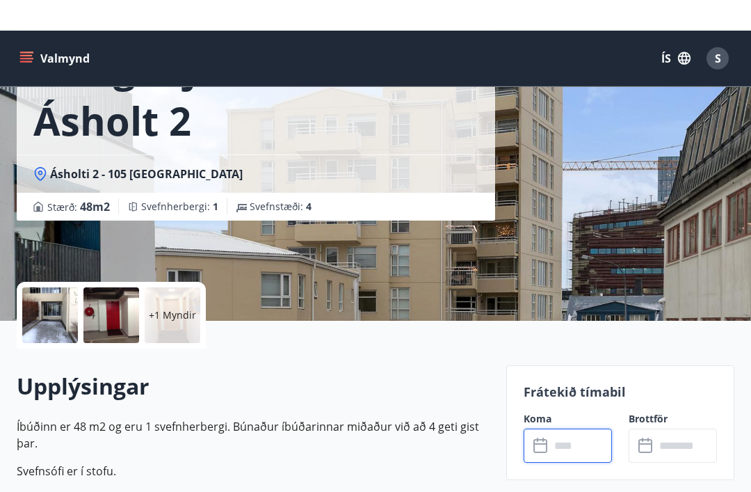
scroll to position [0, 0]
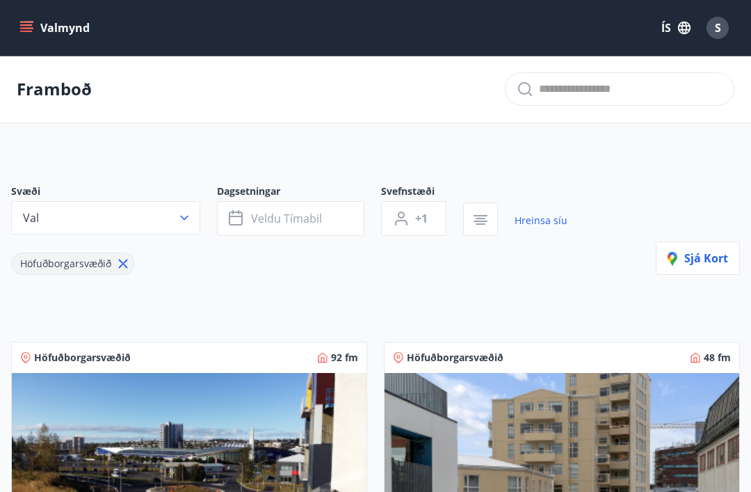
click at [74, 225] on button "Val" at bounding box center [105, 217] width 189 height 33
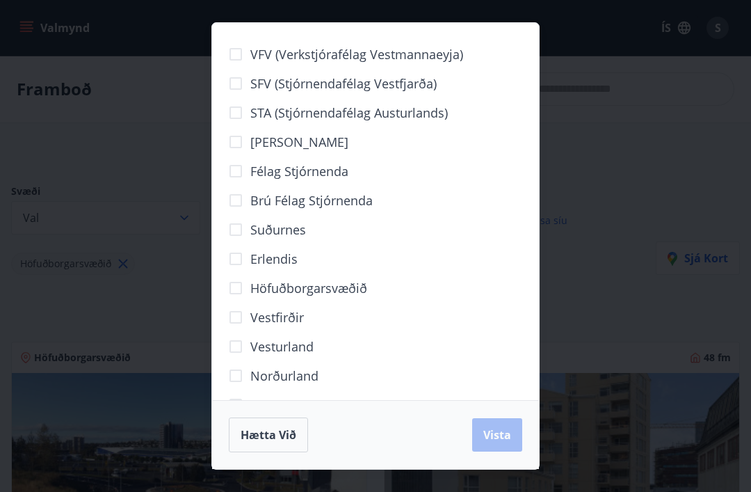
click at [593, 290] on div "VFV (Verkstjórafélag Vestmannaeyja) SFV (Stjórnendafélag Vestfjarða) STA (Stjór…" at bounding box center [375, 246] width 751 height 492
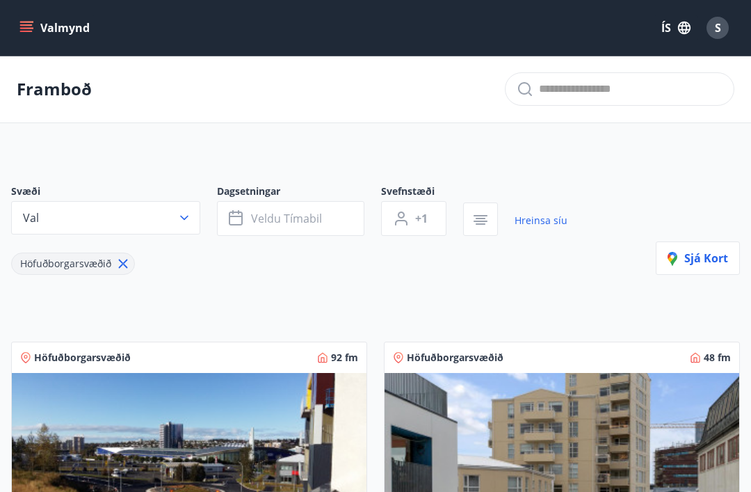
click at [557, 223] on link "Hreinsa síu" at bounding box center [541, 220] width 53 height 31
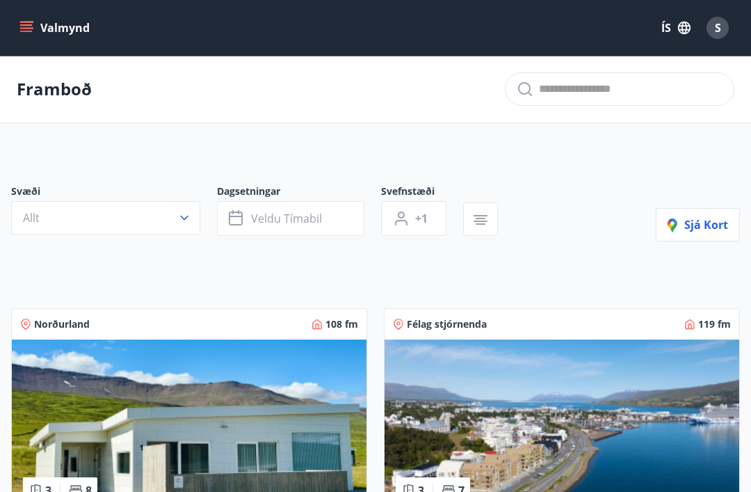
click at [55, 86] on p "Framboð" at bounding box center [54, 89] width 75 height 24
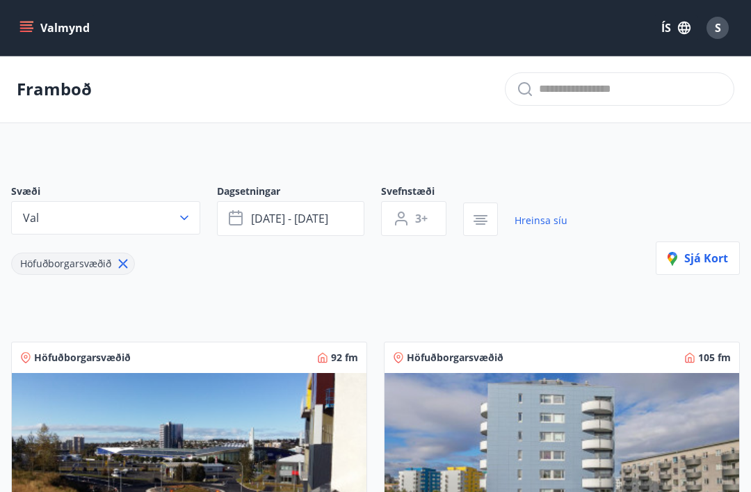
click at [43, 93] on p "Framboð" at bounding box center [54, 89] width 75 height 24
type input "*"
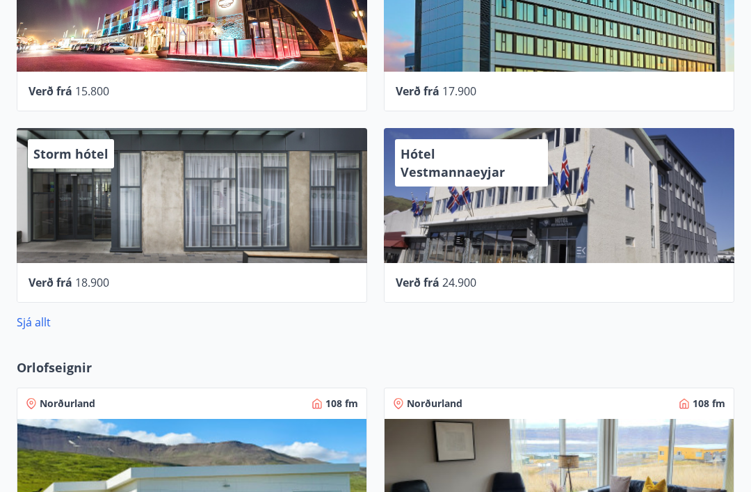
scroll to position [717, 0]
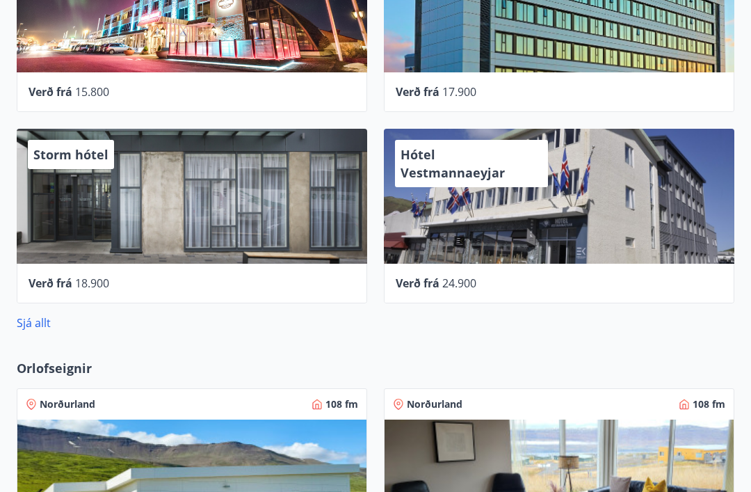
click at [35, 326] on link "Sjá allt" at bounding box center [34, 322] width 34 height 15
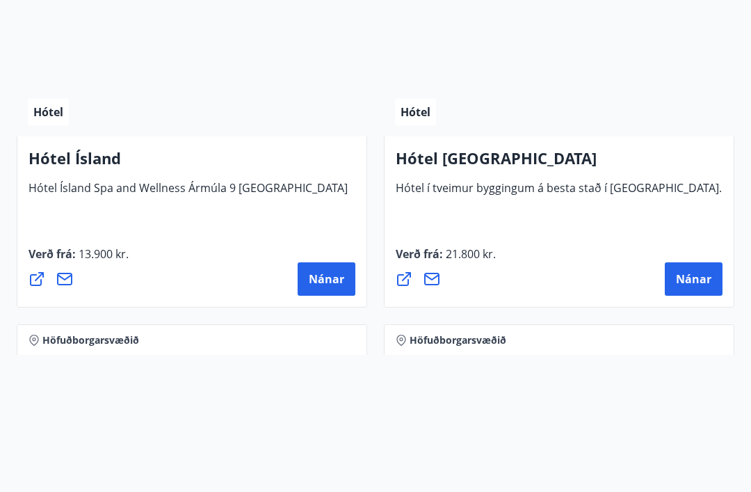
scroll to position [2685, 0]
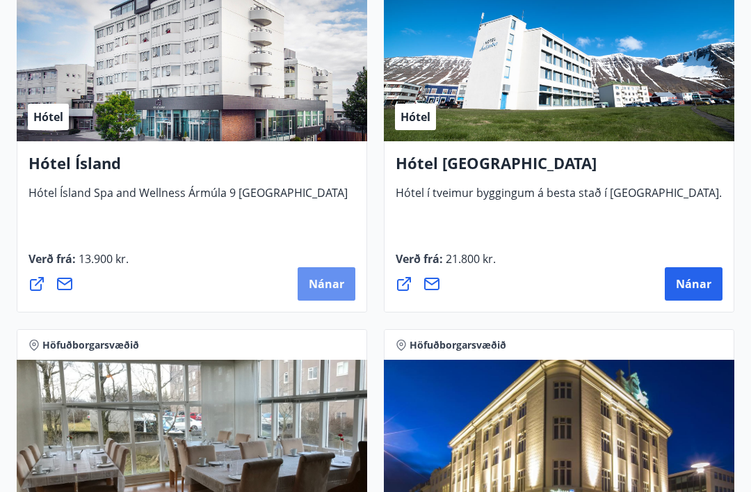
click at [333, 285] on span "Nánar" at bounding box center [326, 283] width 35 height 15
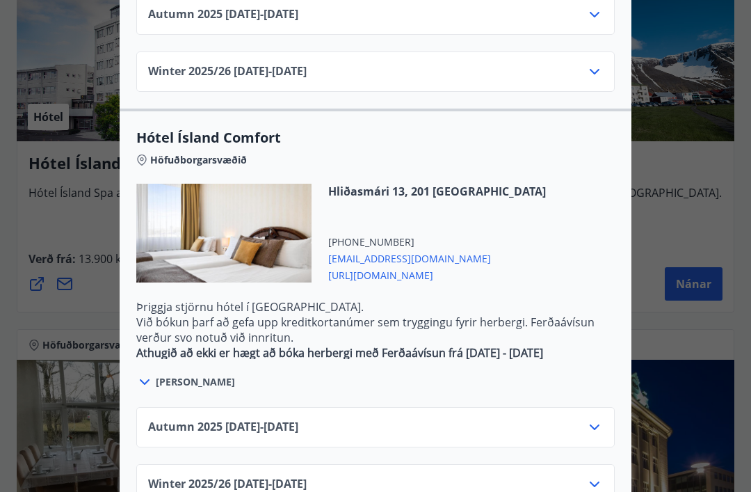
scroll to position [1087, 0]
click at [145, 374] on icon at bounding box center [144, 382] width 17 height 17
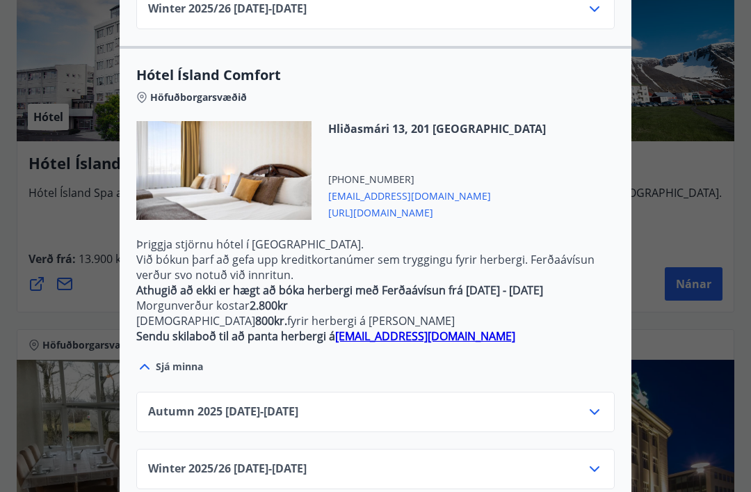
scroll to position [1150, 0]
click at [561, 404] on div "Autumn 2025 01.10.25 - 28.10.25" at bounding box center [375, 418] width 455 height 28
click at [598, 404] on icon at bounding box center [595, 412] width 17 height 17
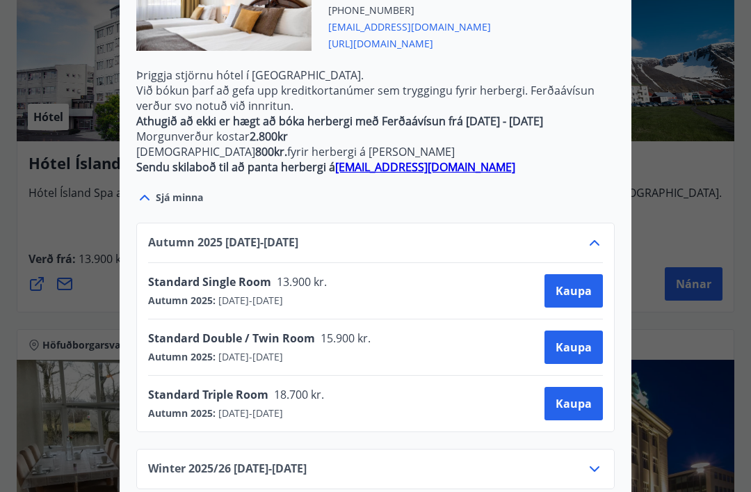
scroll to position [1319, 0]
click at [71, 326] on div at bounding box center [375, 246] width 751 height 492
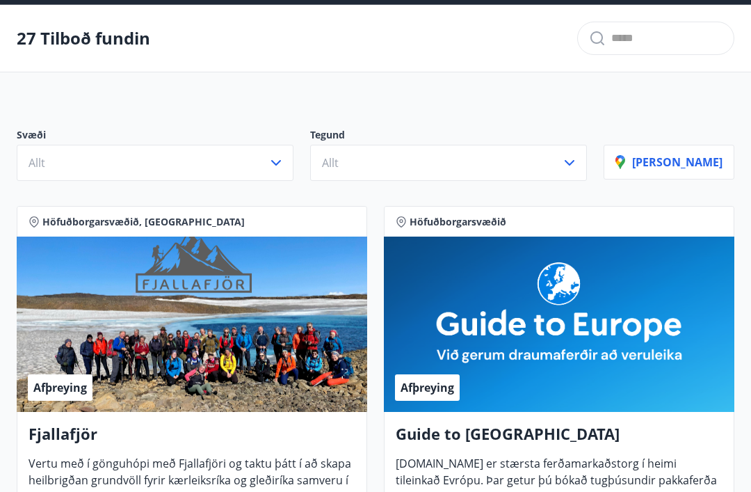
scroll to position [0, 0]
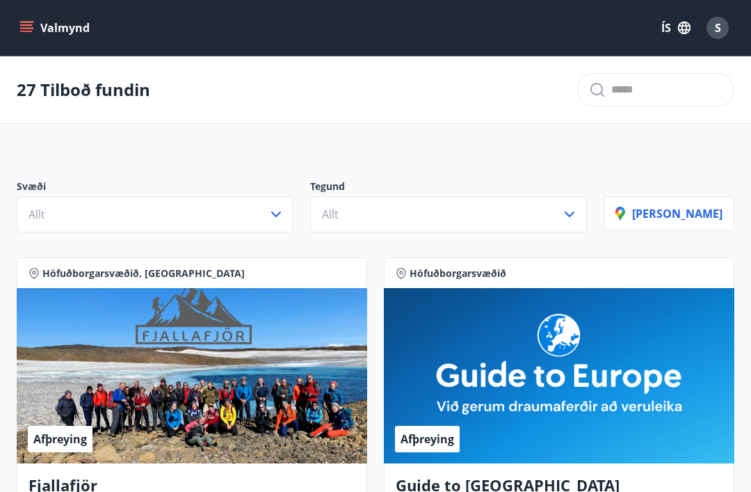
click at [278, 3] on div "Valmynd ÍS S" at bounding box center [375, 28] width 751 height 56
